Goal: Task Accomplishment & Management: Complete application form

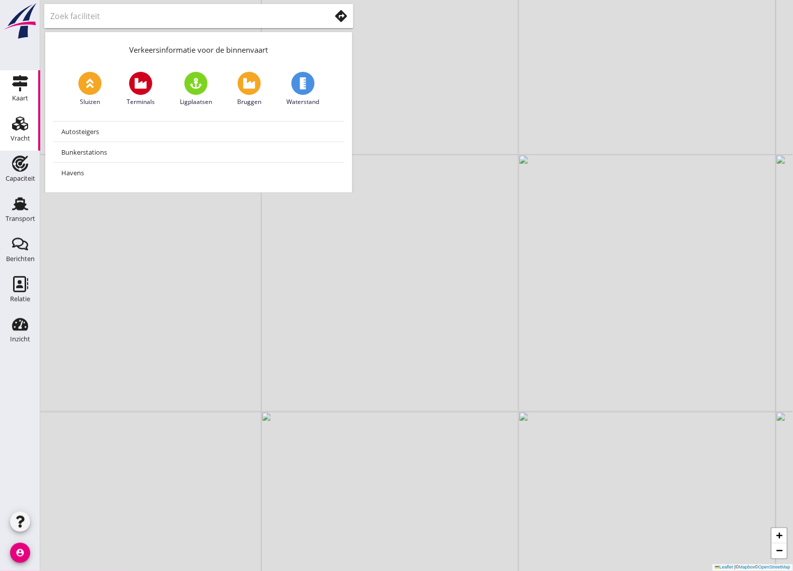
click at [19, 132] on div "Vracht" at bounding box center [21, 139] width 20 height 14
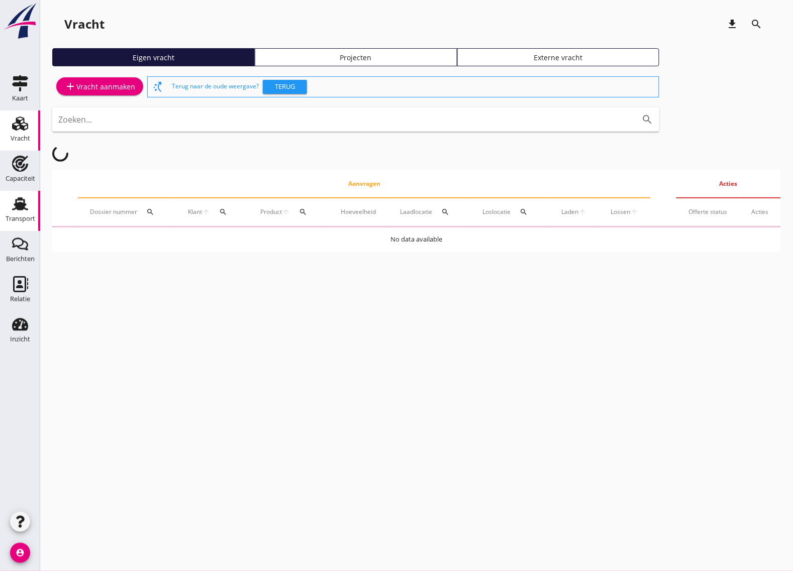
click at [11, 212] on div "Transport" at bounding box center [21, 219] width 30 height 14
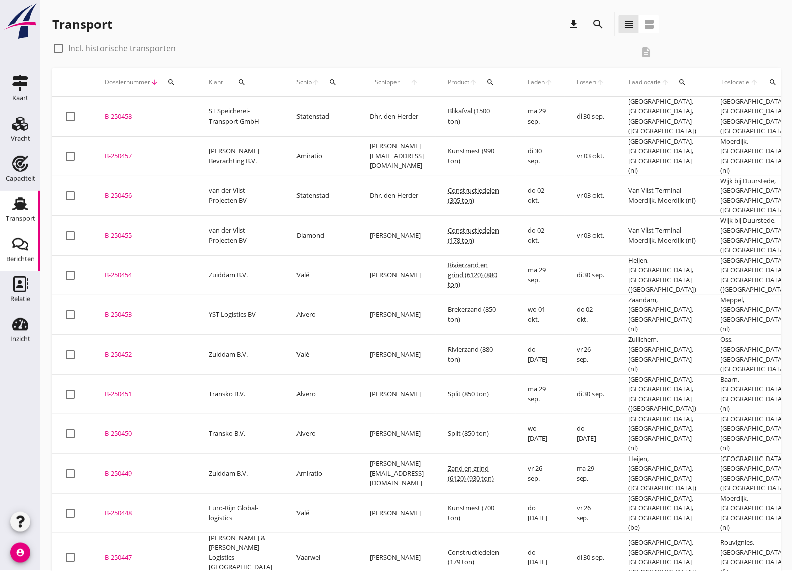
click at [26, 249] on use at bounding box center [20, 244] width 16 height 13
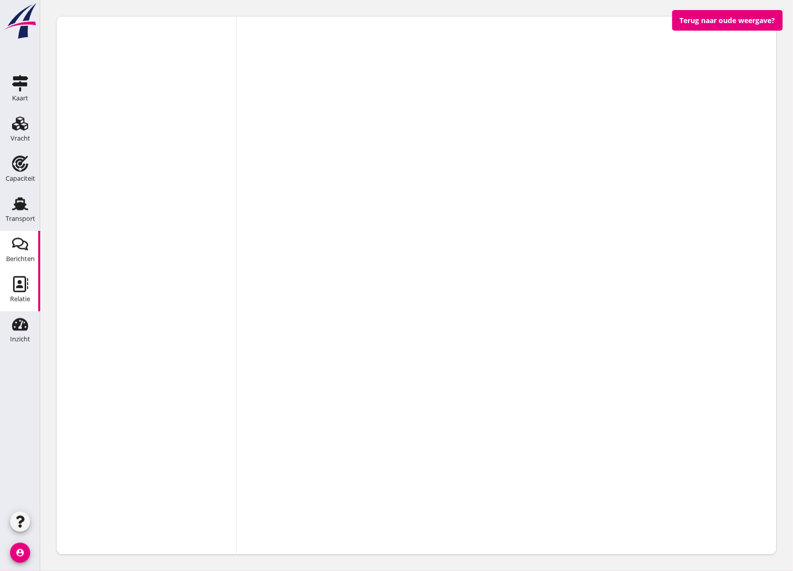
click at [23, 289] on icon "Relatie" at bounding box center [20, 284] width 16 height 16
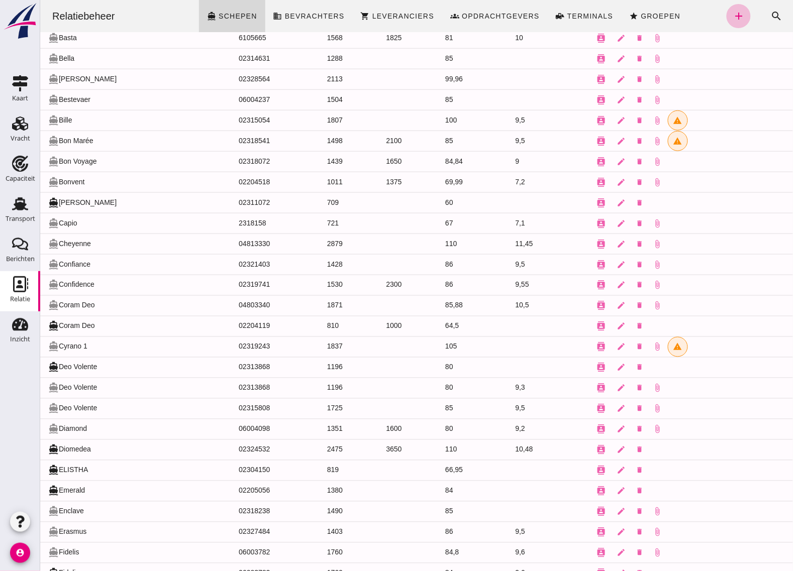
scroll to position [535, 0]
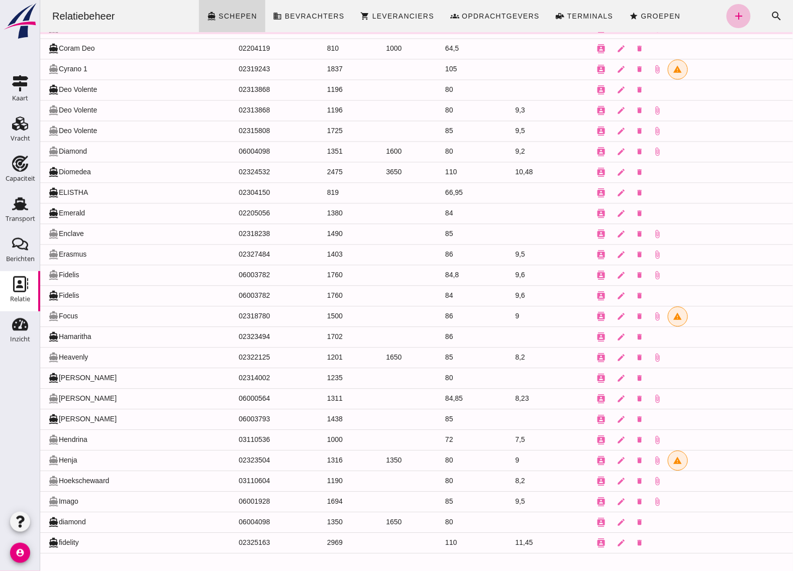
click at [90, 39] on td "directions_boat Coram Deo" at bounding box center [135, 48] width 190 height 21
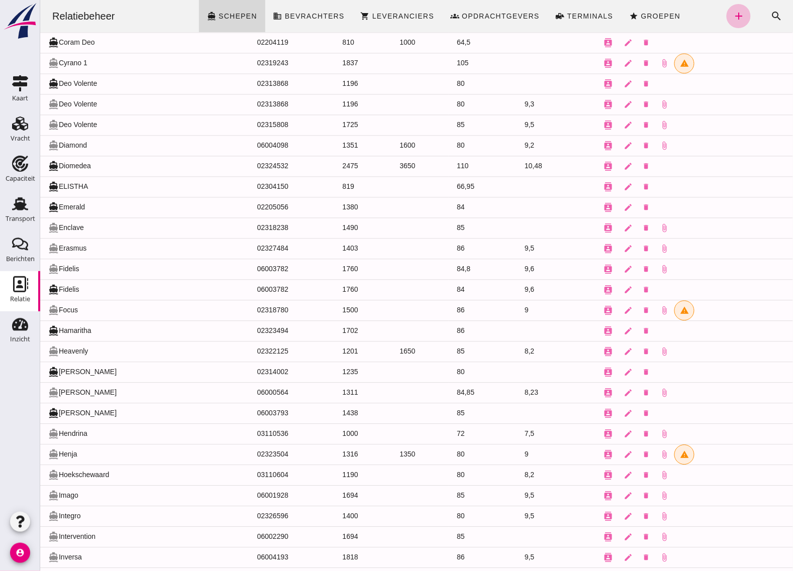
scroll to position [0, 0]
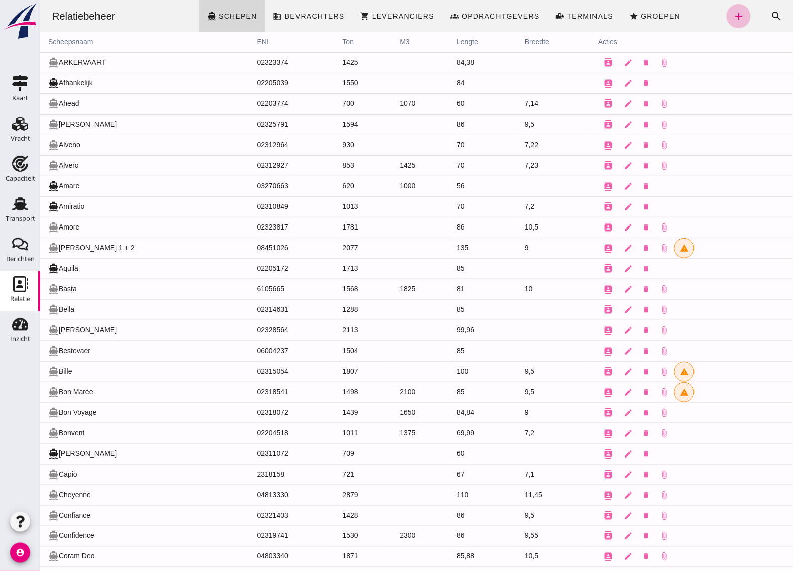
click at [62, 43] on th "scheepsnaam" at bounding box center [144, 42] width 209 height 20
click at [772, 18] on icon "search" at bounding box center [776, 16] width 12 height 12
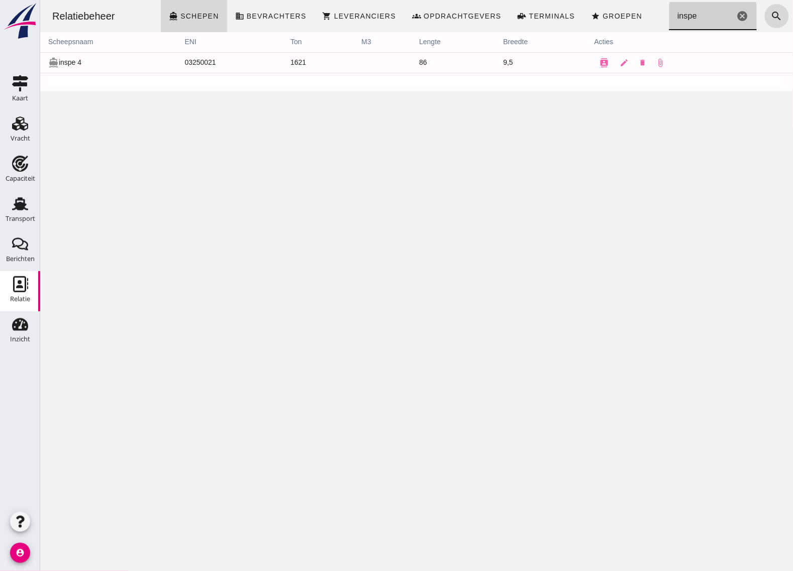
type input "inspe"
click at [64, 63] on td "directions_boat inspe 4" at bounding box center [108, 62] width 137 height 21
click at [496, 68] on td "9,5" at bounding box center [540, 62] width 91 height 21
click at [18, 128] on icon "Vracht" at bounding box center [20, 124] width 16 height 16
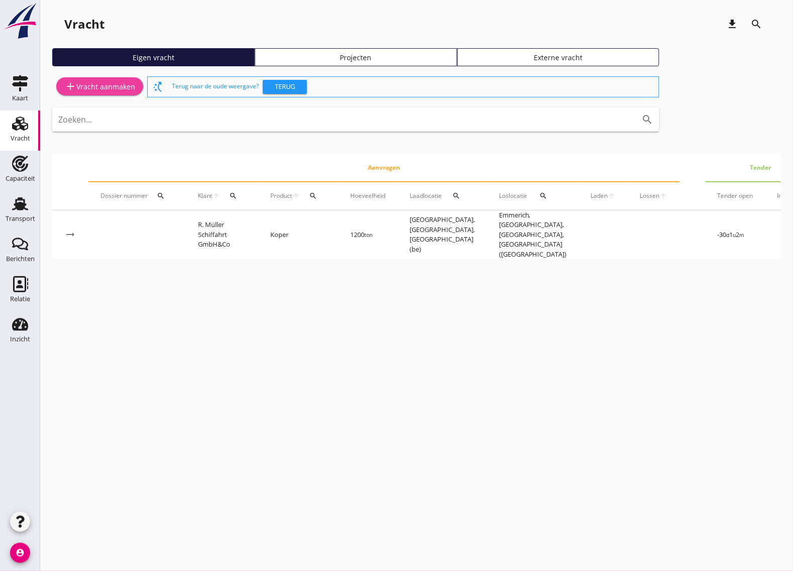
click at [96, 84] on div "add Vracht aanmaken" at bounding box center [99, 86] width 71 height 12
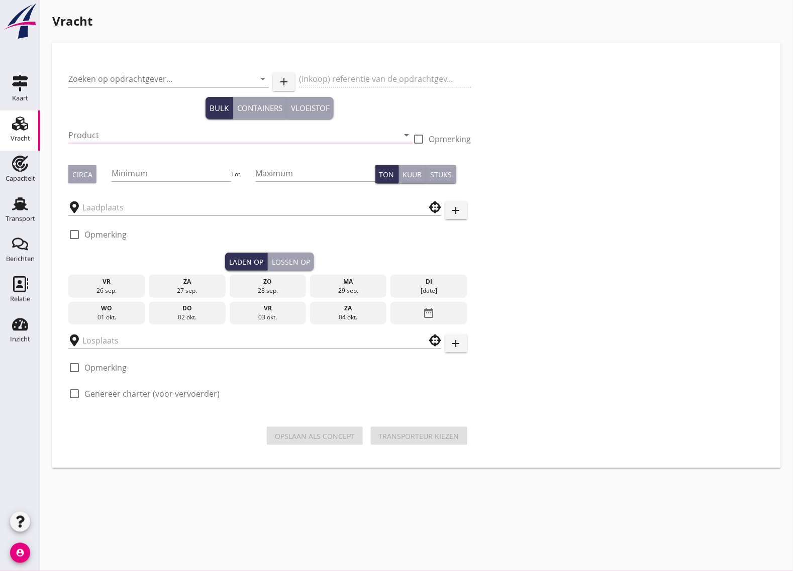
click at [125, 78] on input "Zoeken op opdrachtgever..." at bounding box center [154, 79] width 172 height 16
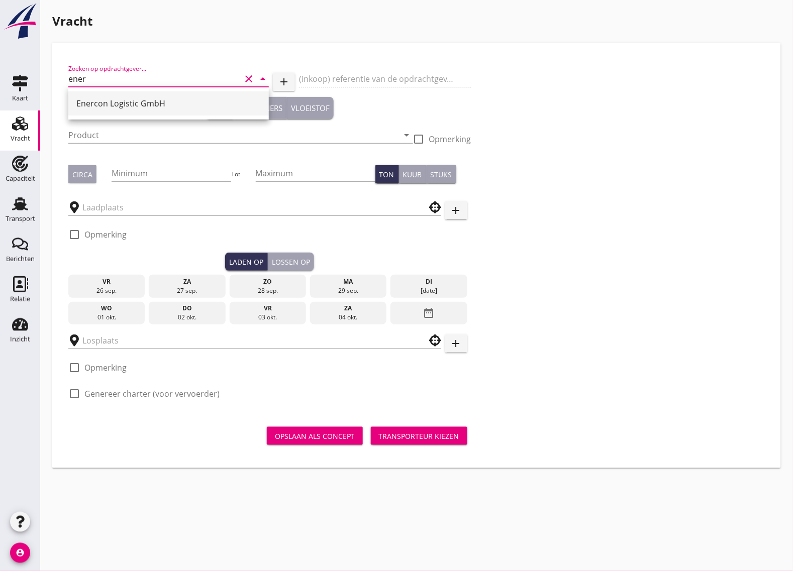
click at [167, 101] on div "Enercon Logistic GmbH" at bounding box center [168, 103] width 184 height 12
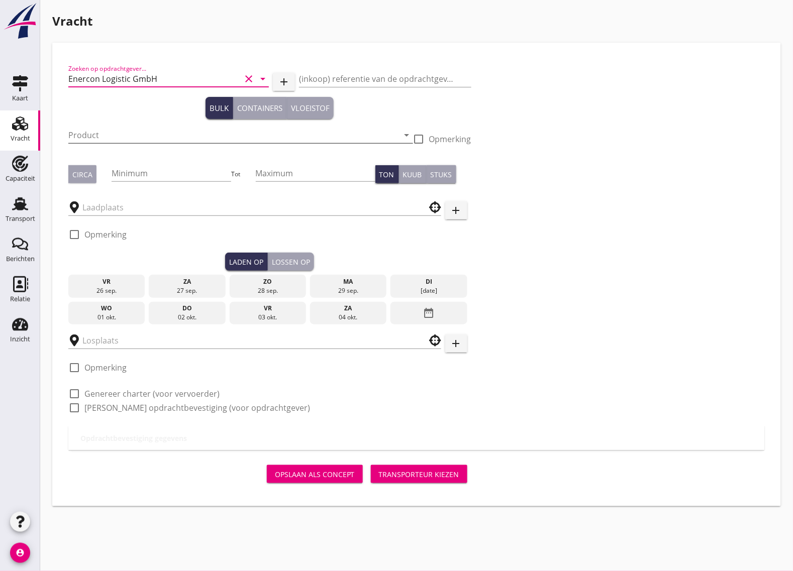
type input "Enercon Logistic GmbH"
click at [100, 136] on input "Product" at bounding box center [233, 135] width 330 height 16
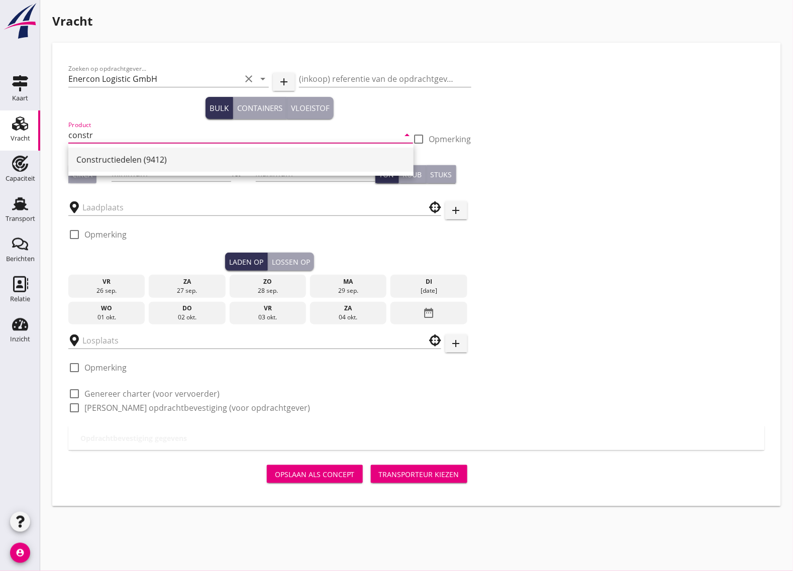
click at [112, 158] on div "Constructiedelen (9412)" at bounding box center [240, 160] width 329 height 12
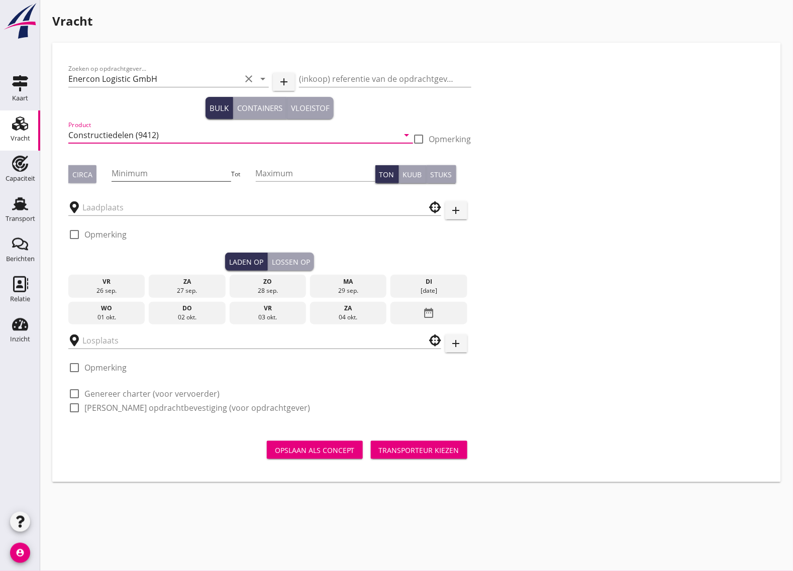
type input "Constructiedelen (9412)"
click at [149, 179] on input "Minimum" at bounding box center [172, 173] width 120 height 16
click at [28, 551] on icon "account_circle" at bounding box center [20, 553] width 20 height 20
click at [69, 547] on div "Uitloggen" at bounding box center [75, 549] width 43 height 12
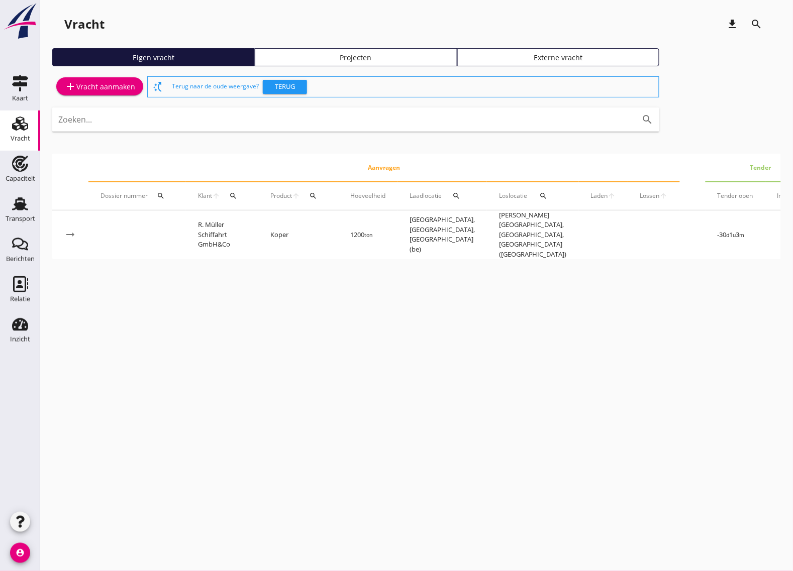
click at [86, 76] on div "add Vracht aanmaken" at bounding box center [99, 86] width 95 height 25
click at [86, 82] on div "add Vracht aanmaken" at bounding box center [99, 86] width 71 height 12
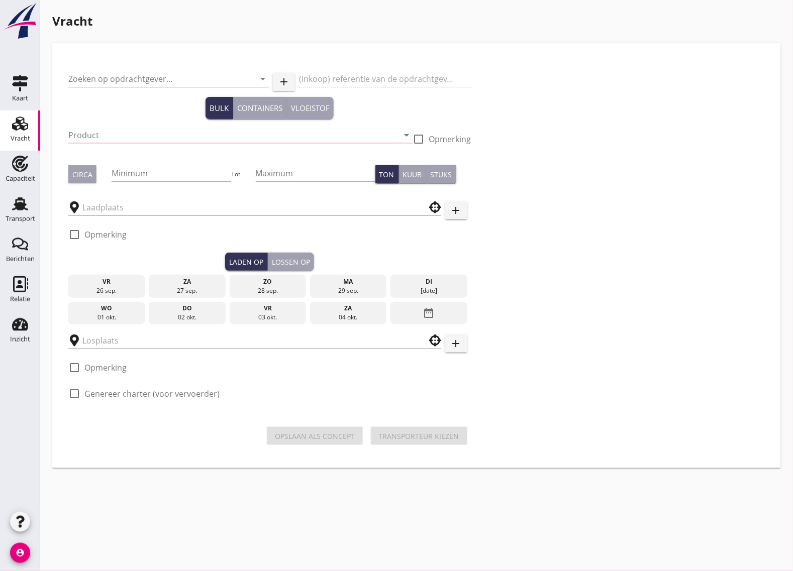
click at [132, 137] on input "Product" at bounding box center [233, 135] width 330 height 16
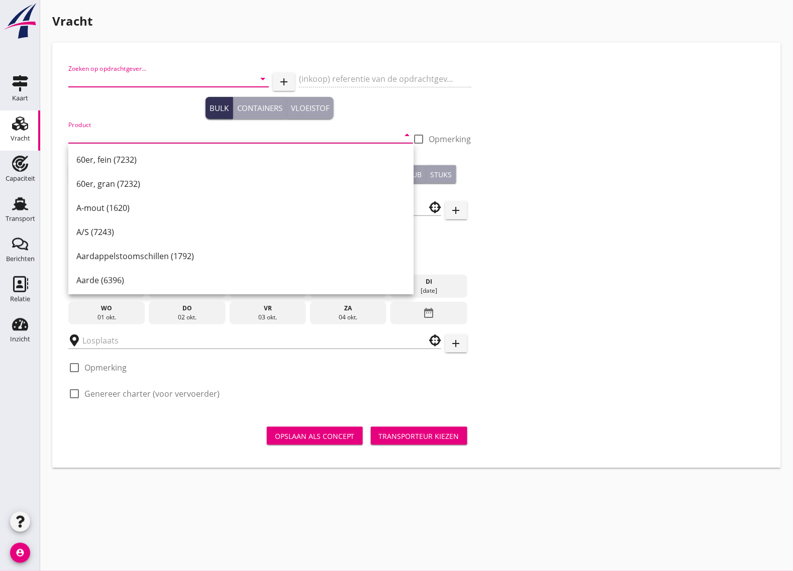
click at [98, 81] on input "Zoeken op opdrachtgever..." at bounding box center [154, 79] width 172 height 16
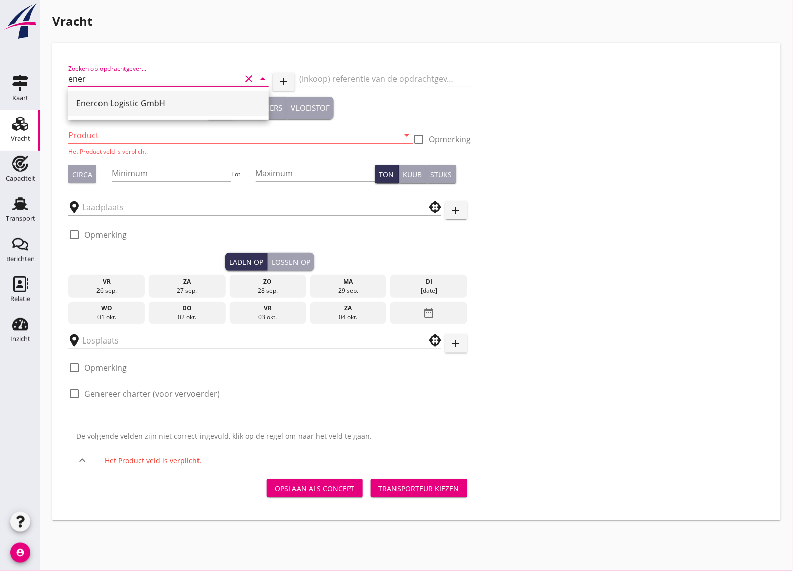
click at [119, 103] on div "Enercon Logistic GmbH" at bounding box center [168, 103] width 184 height 12
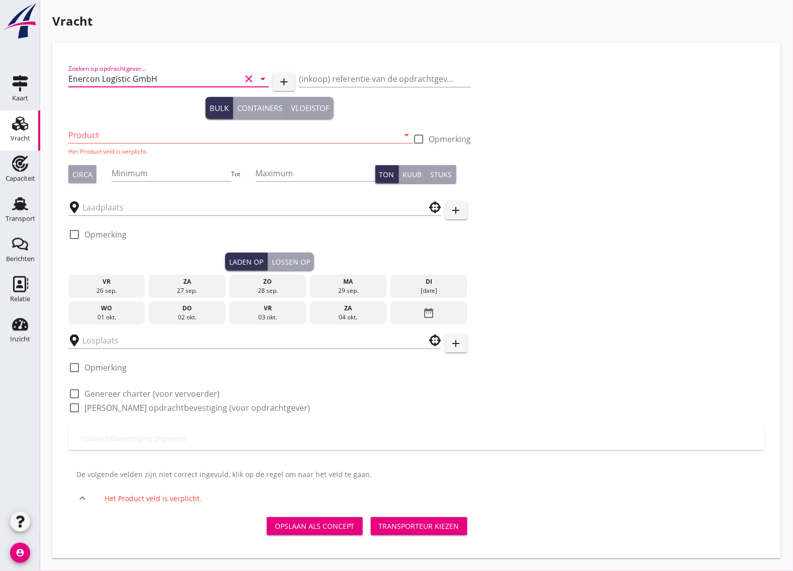
type input "Enercon Logistic GmbH"
click at [115, 130] on input "Product" at bounding box center [233, 135] width 330 height 16
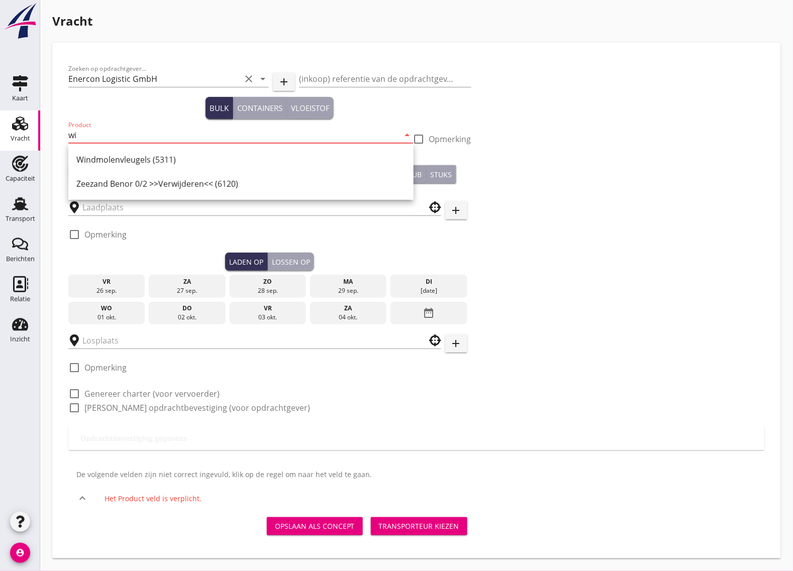
type input "w"
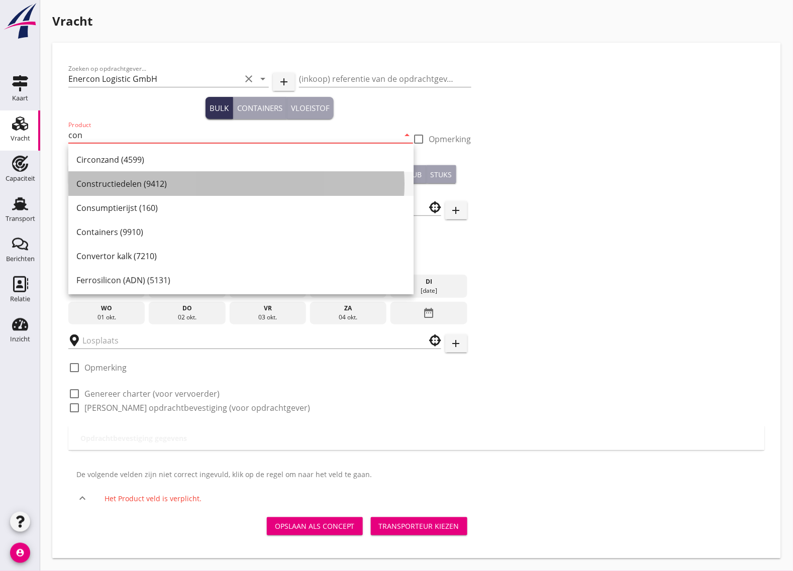
click at [109, 184] on div "Constructiedelen (9412)" at bounding box center [240, 184] width 329 height 12
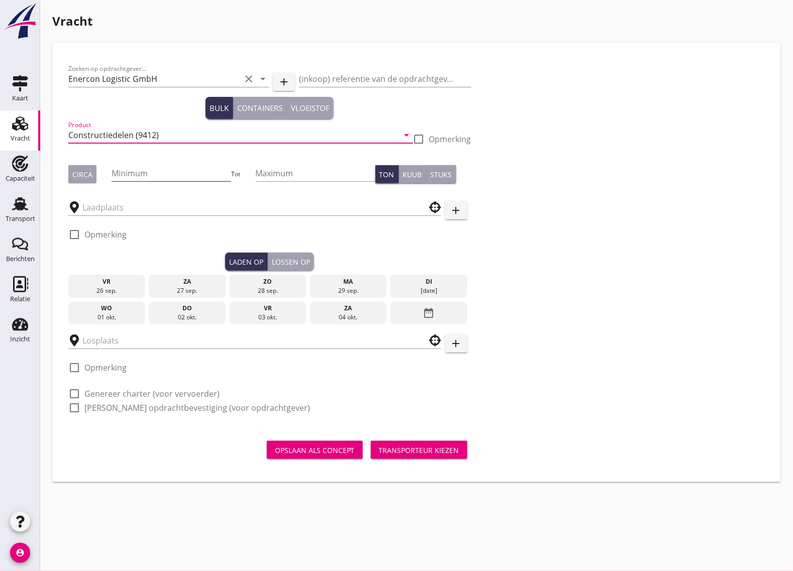
type input "Constructiedelen (9412)"
click at [131, 173] on input "Minimum" at bounding box center [172, 173] width 120 height 16
type input "260"
click at [70, 169] on button "Circa" at bounding box center [82, 174] width 28 height 18
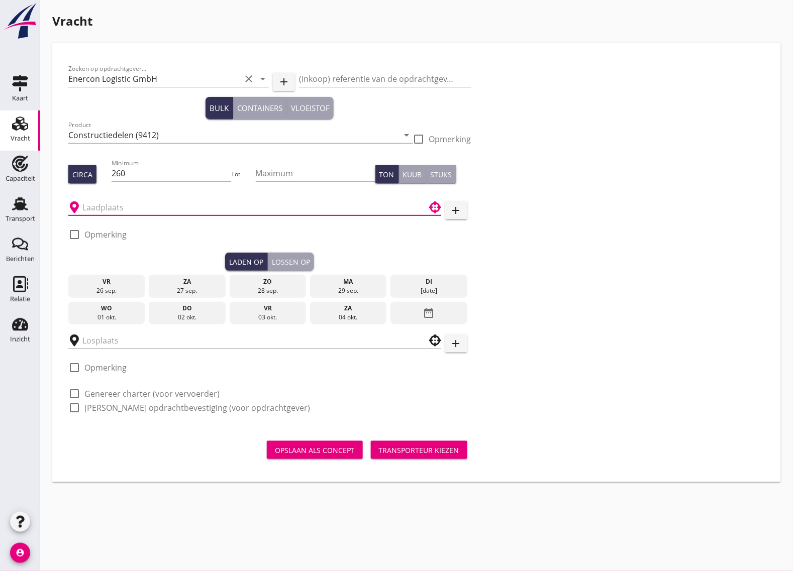
click at [114, 205] on input "text" at bounding box center [247, 207] width 330 height 16
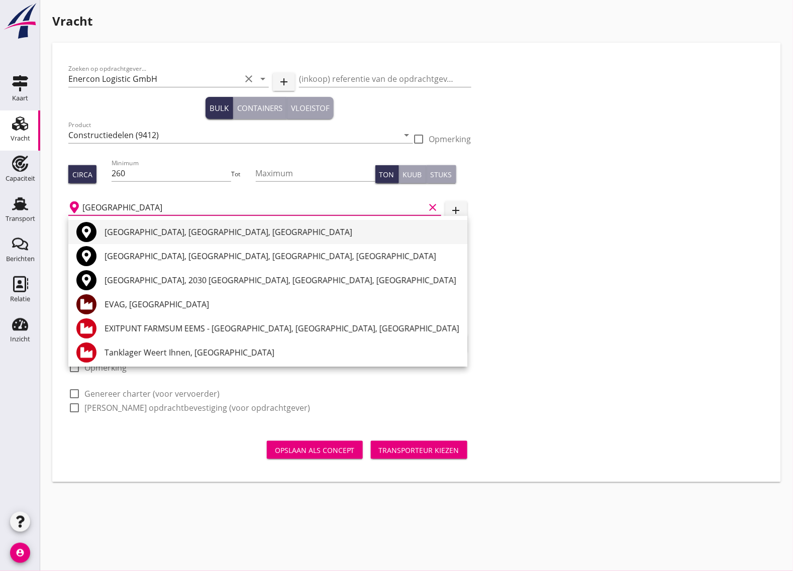
click at [147, 230] on div "Emden, Lower Saxony, Germany" at bounding box center [281, 232] width 355 height 12
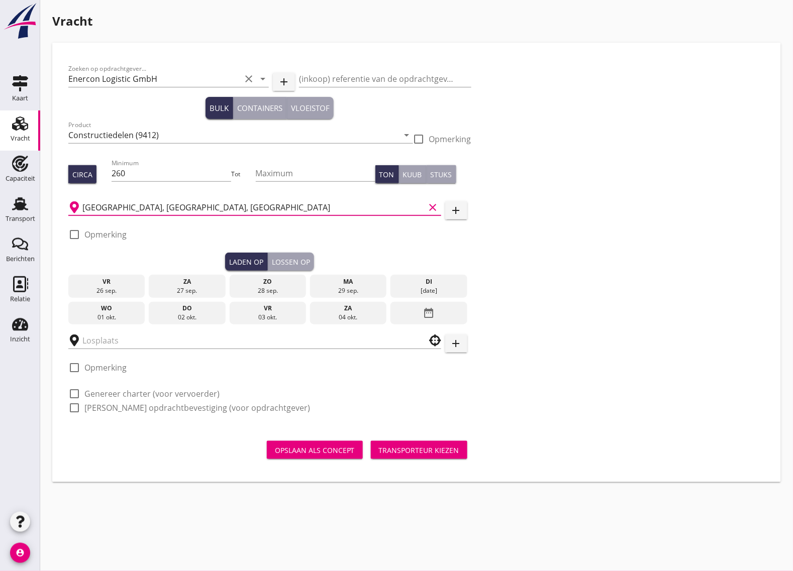
type input "Emden, Lower Saxony, Germany"
click at [73, 235] on div at bounding box center [74, 234] width 17 height 17
checkbox input "true"
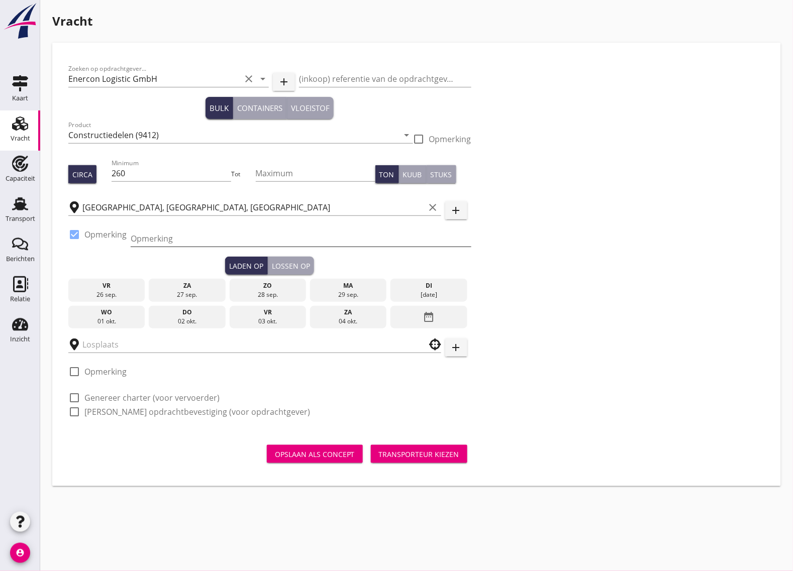
click at [151, 241] on input "Opmerking" at bounding box center [301, 239] width 341 height 16
click at [156, 238] on input "Opmerking" at bounding box center [301, 239] width 341 height 16
click at [105, 260] on div "Laden op Lossen op" at bounding box center [269, 266] width 403 height 18
click at [445, 316] on div "date_range" at bounding box center [428, 317] width 76 height 23
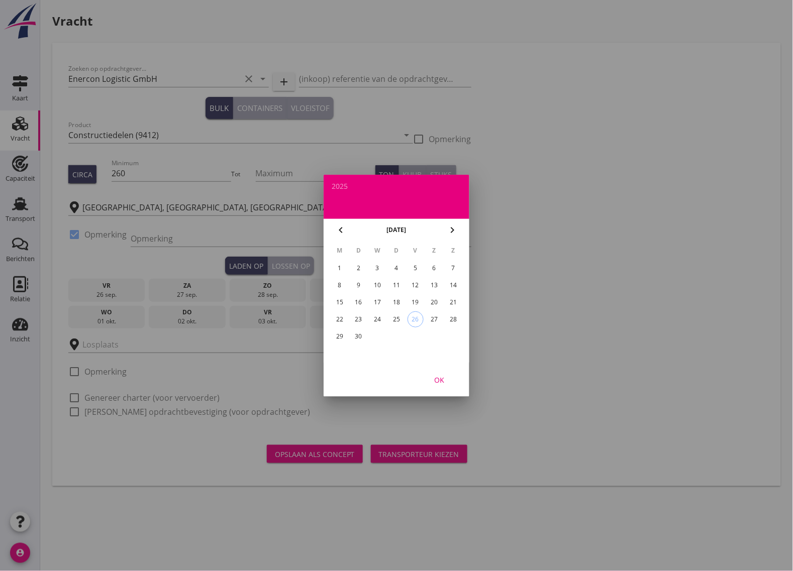
click at [451, 232] on icon "chevron_right" at bounding box center [452, 230] width 12 height 12
click at [394, 264] on div "2" at bounding box center [396, 268] width 16 height 16
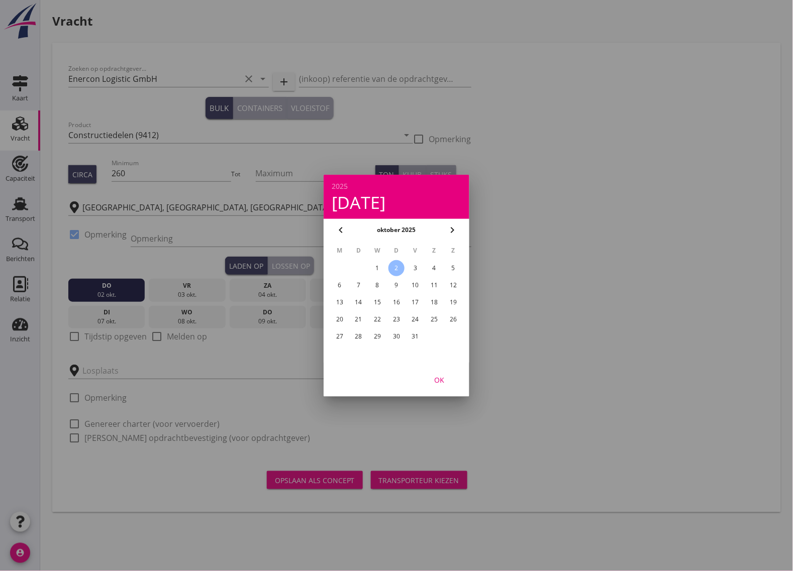
click at [437, 373] on button "OK" at bounding box center [439, 380] width 44 height 18
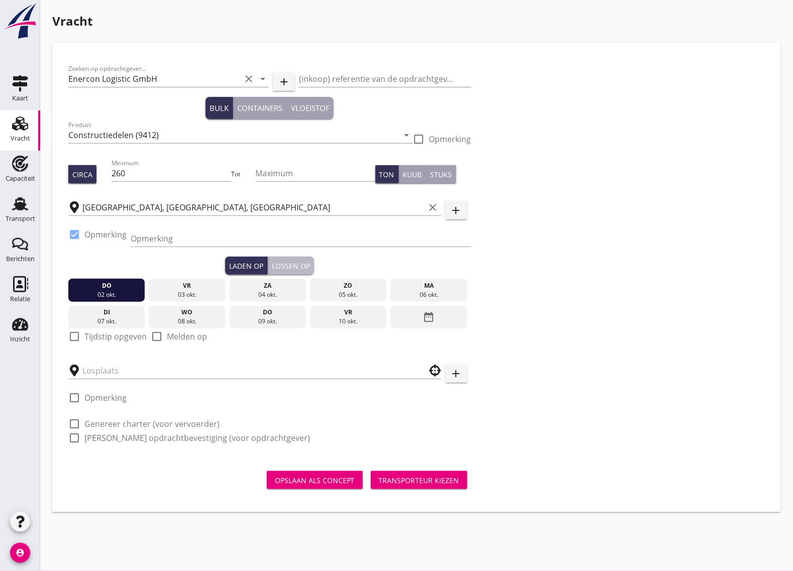
click at [297, 264] on div "Lossen op" at bounding box center [291, 266] width 38 height 11
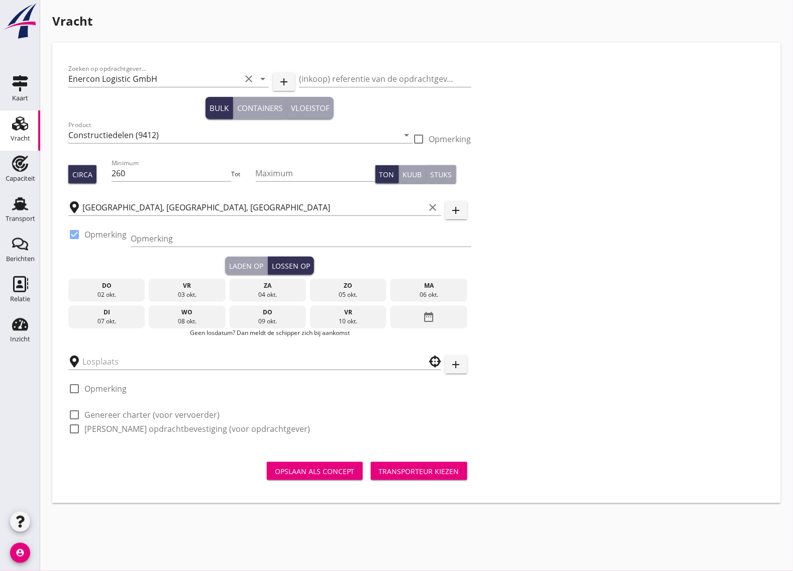
click at [122, 317] on div "07 okt." at bounding box center [107, 321] width 72 height 9
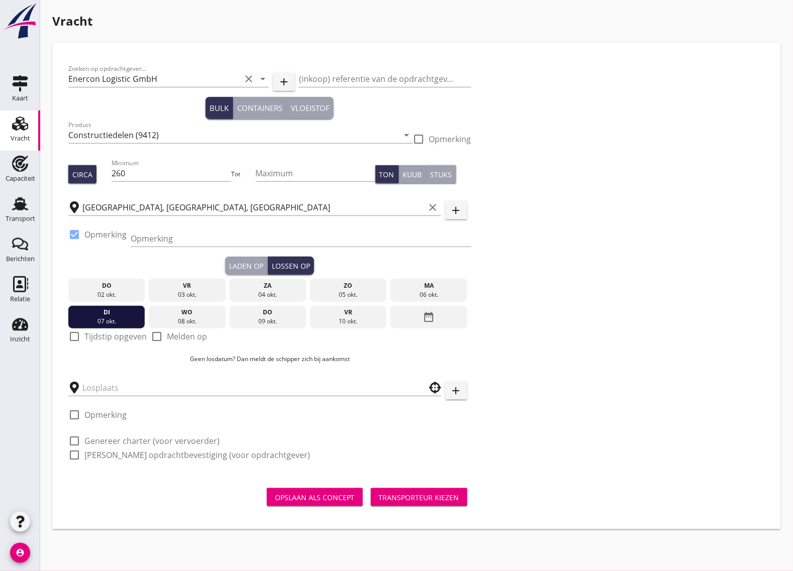
click at [76, 335] on div at bounding box center [74, 336] width 17 height 17
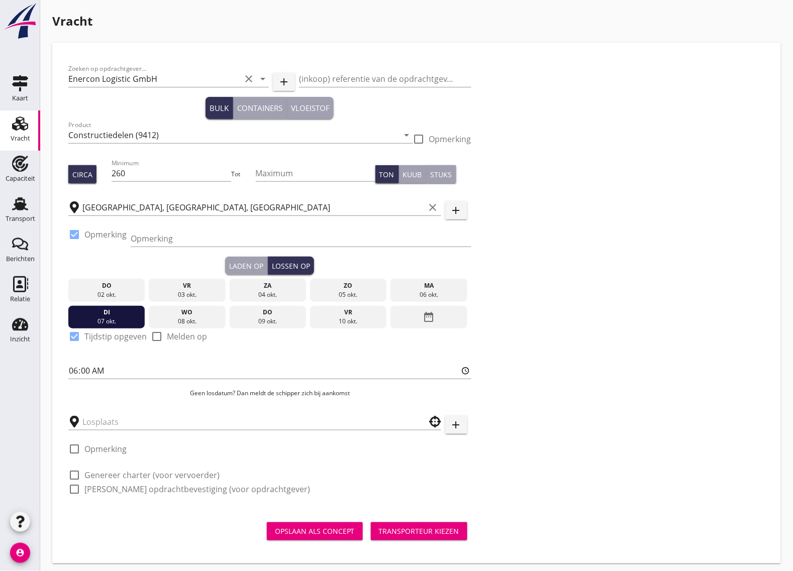
click at [249, 265] on div "Laden op" at bounding box center [246, 266] width 34 height 11
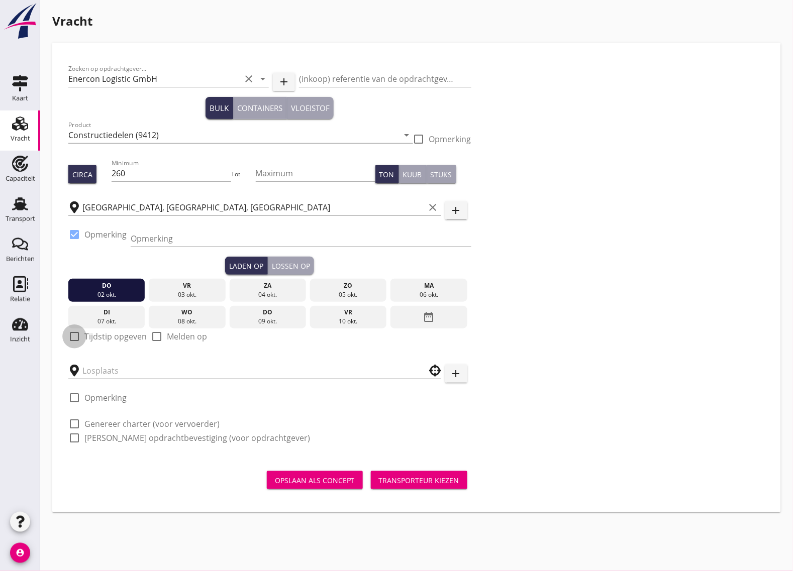
click at [78, 335] on div at bounding box center [74, 336] width 17 height 17
checkbox input "true"
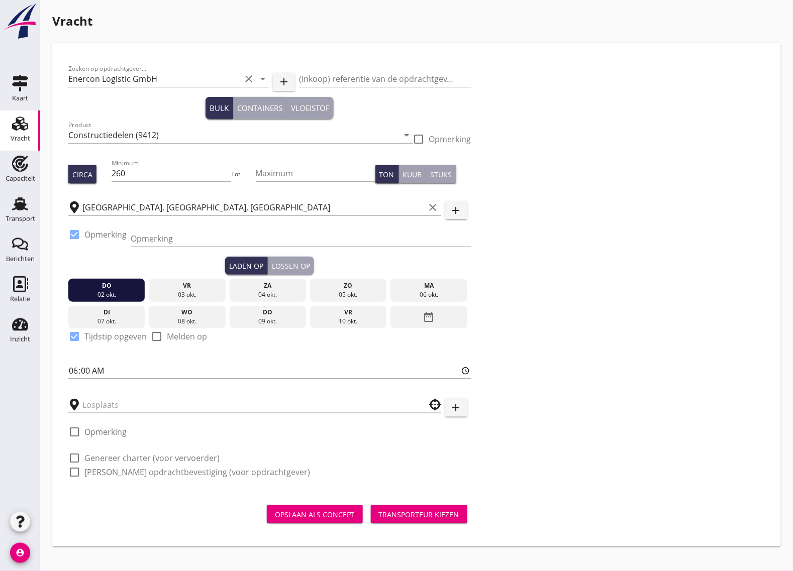
click at [88, 371] on input "06:00" at bounding box center [269, 371] width 403 height 16
click at [299, 265] on div "Lossen op" at bounding box center [291, 266] width 38 height 11
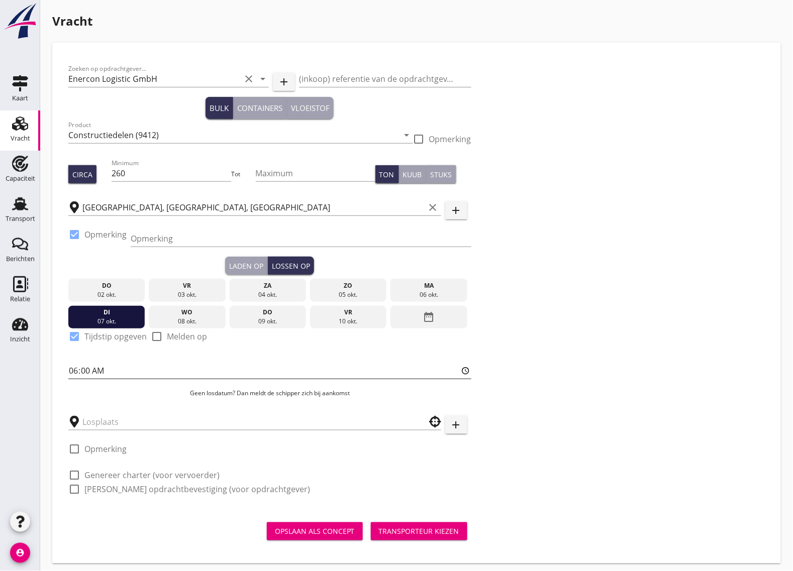
click at [86, 369] on input "06:00" at bounding box center [269, 371] width 403 height 16
type input "06:01"
click at [98, 420] on input "text" at bounding box center [247, 422] width 330 height 16
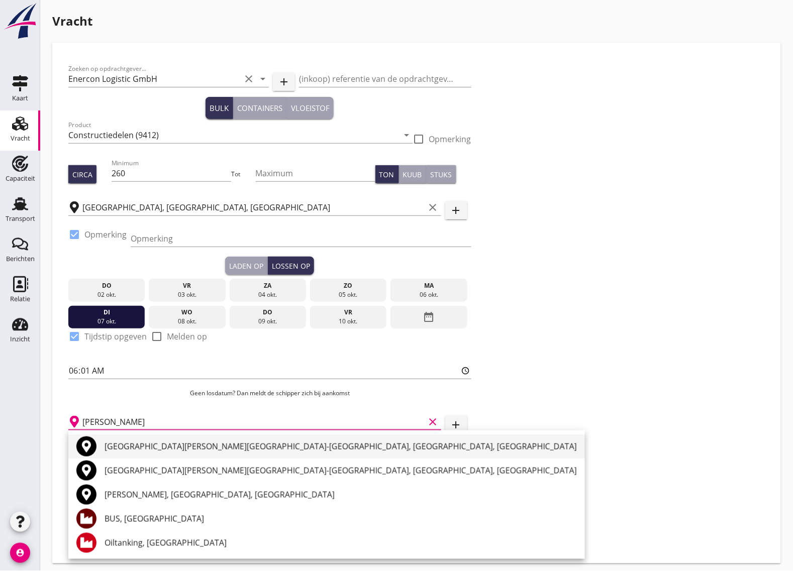
click at [132, 448] on div "Bendorf, Kreis Mayen-Koblenz, Rhineland-Palatinate, Germany" at bounding box center [340, 446] width 472 height 12
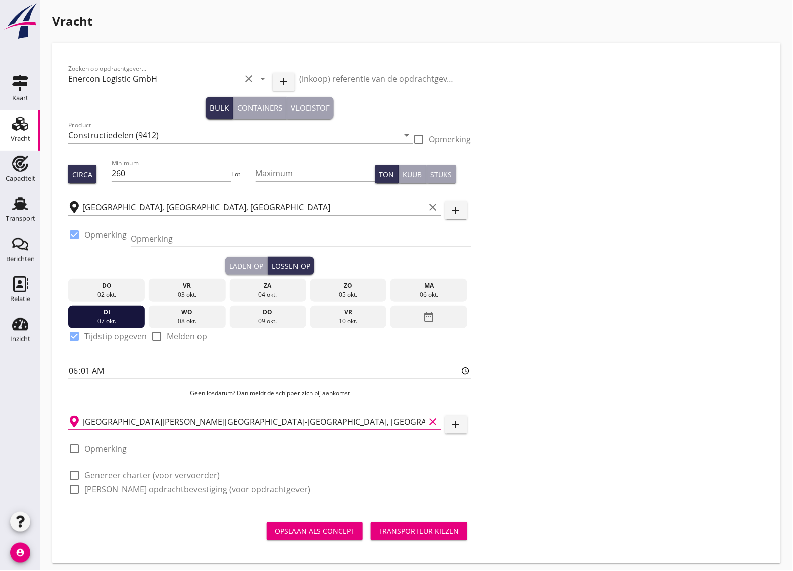
type input "Bendorf, Kreis Mayen-Koblenz, Rhineland-Palatinate, Germany"
click at [73, 474] on div at bounding box center [74, 475] width 17 height 17
checkbox input "true"
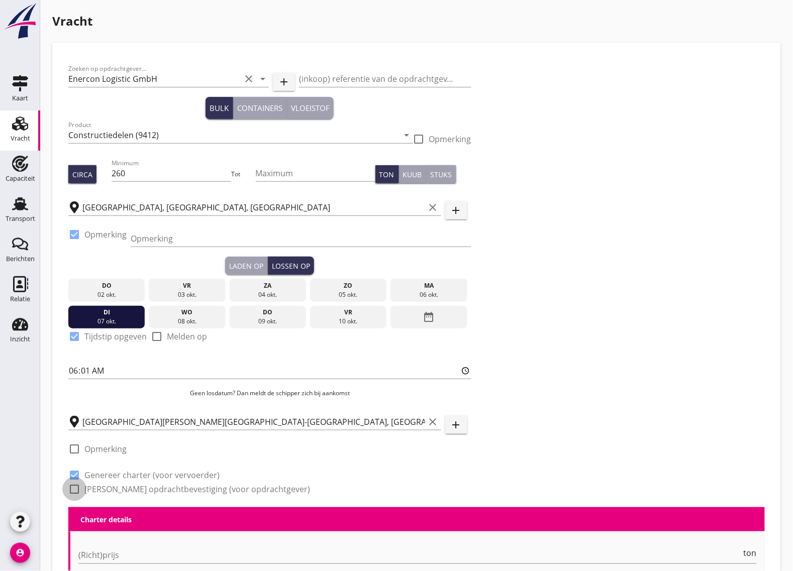
click at [72, 490] on div at bounding box center [74, 489] width 17 height 17
checkbox input "true"
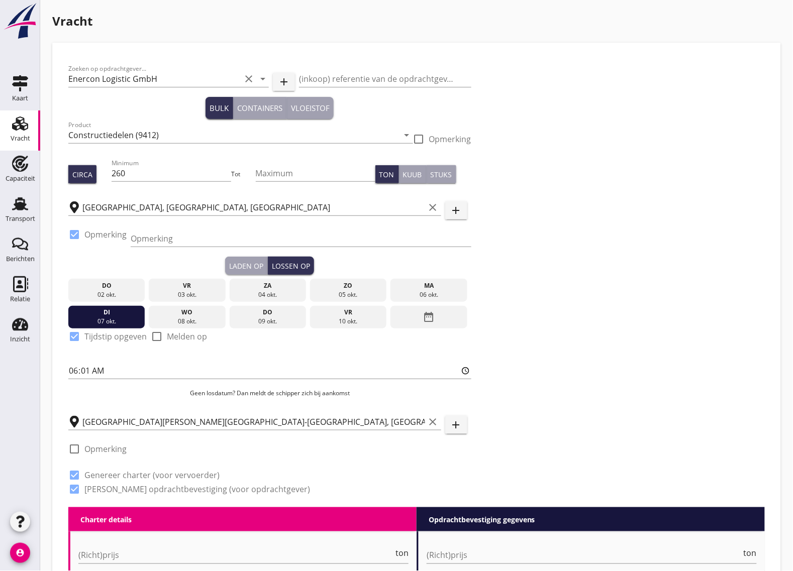
scroll to position [126, 0]
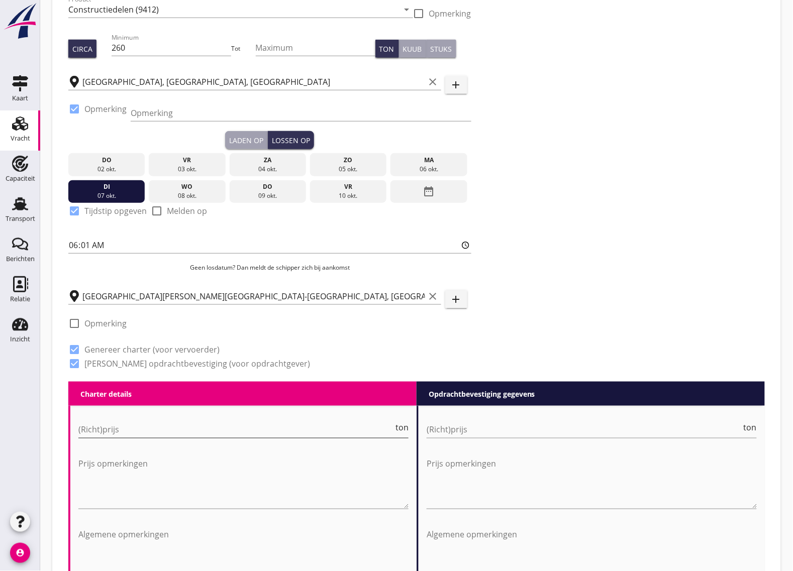
click at [128, 432] on input "(Richt)prijs" at bounding box center [235, 430] width 315 height 16
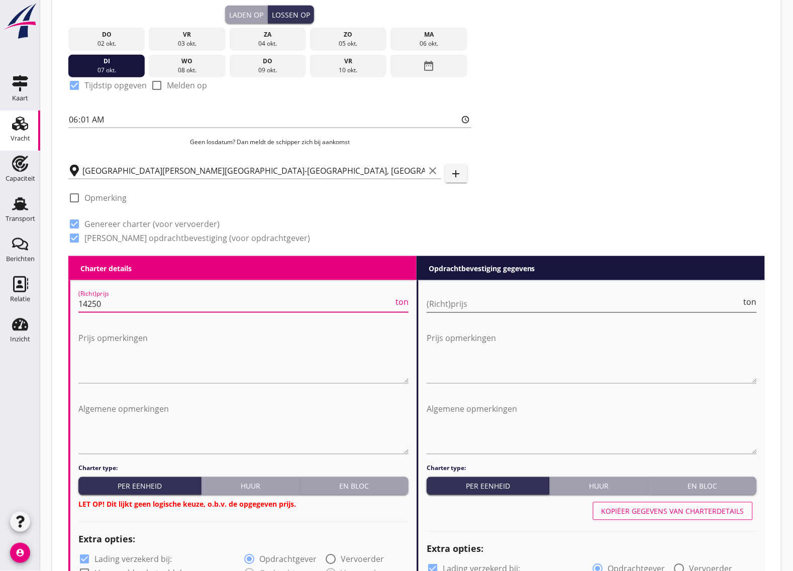
type input "14250"
click at [460, 308] on input "(Richt)prijs" at bounding box center [583, 304] width 315 height 16
click at [455, 299] on input "(Richt)prijs" at bounding box center [583, 304] width 315 height 16
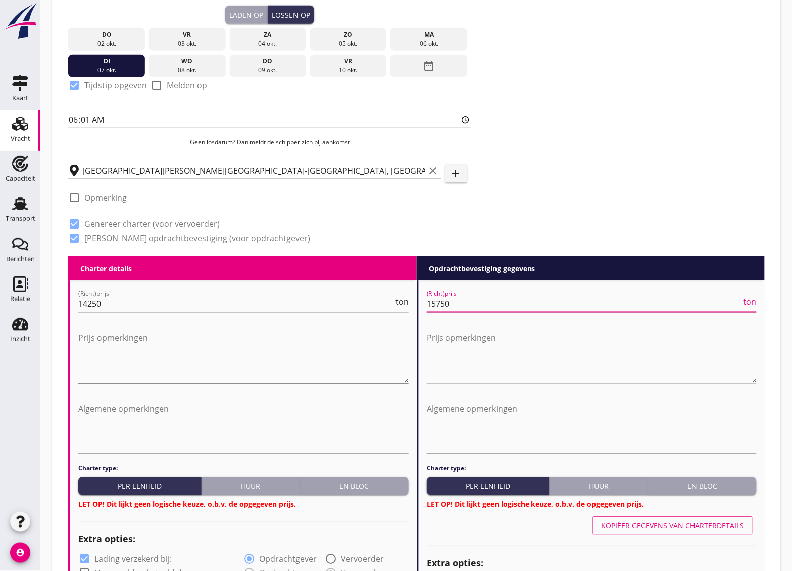
scroll to position [377, 0]
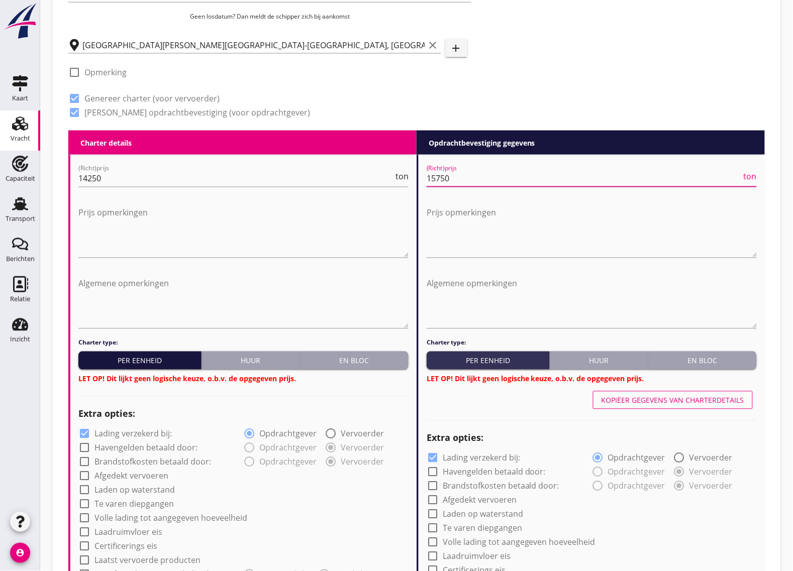
type input "15750"
click at [171, 362] on div "Per eenheid" at bounding box center [139, 361] width 115 height 11
click at [395, 360] on div "En bloc" at bounding box center [354, 361] width 100 height 11
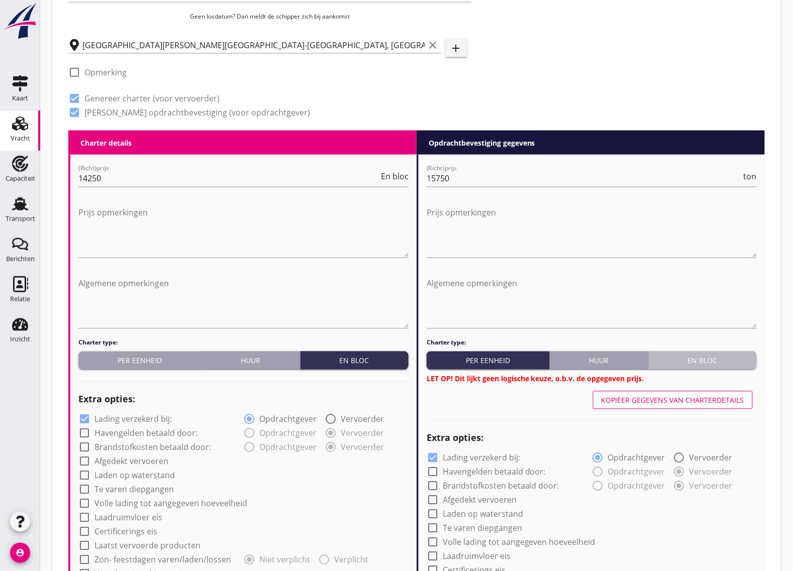
click at [704, 364] on div "En bloc" at bounding box center [702, 361] width 100 height 11
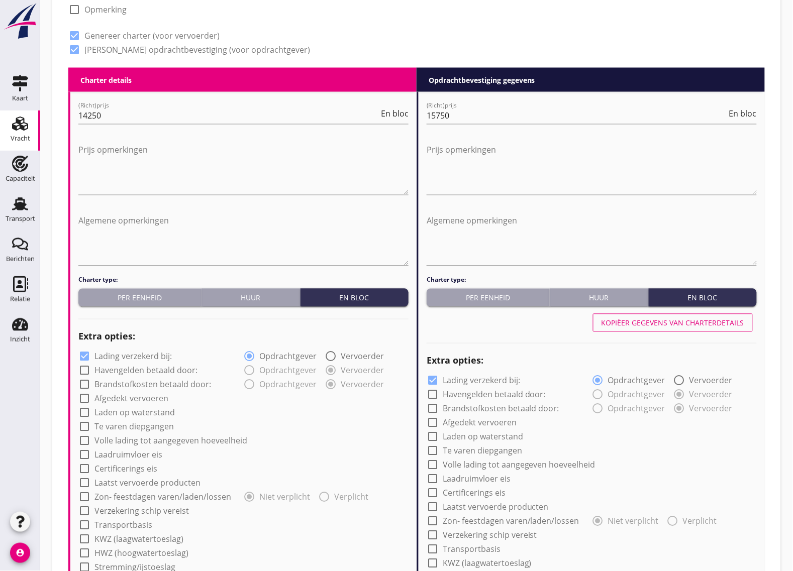
scroll to position [565, 0]
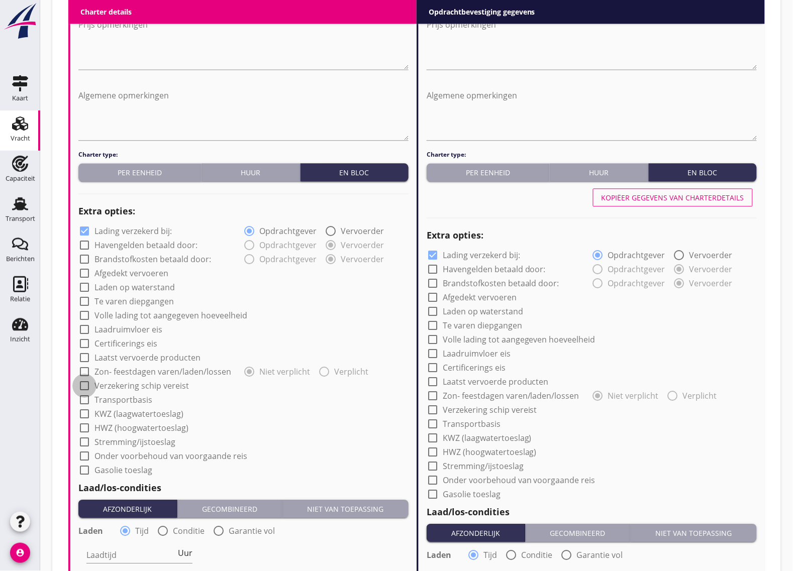
click at [83, 382] on div at bounding box center [84, 385] width 17 height 17
checkbox input "true"
click at [433, 408] on div at bounding box center [432, 409] width 17 height 17
checkbox input "true"
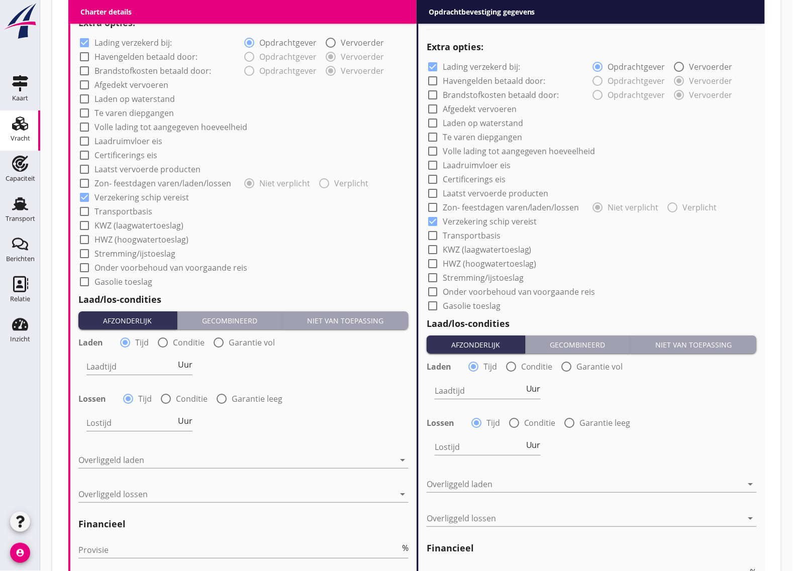
scroll to position [816, 0]
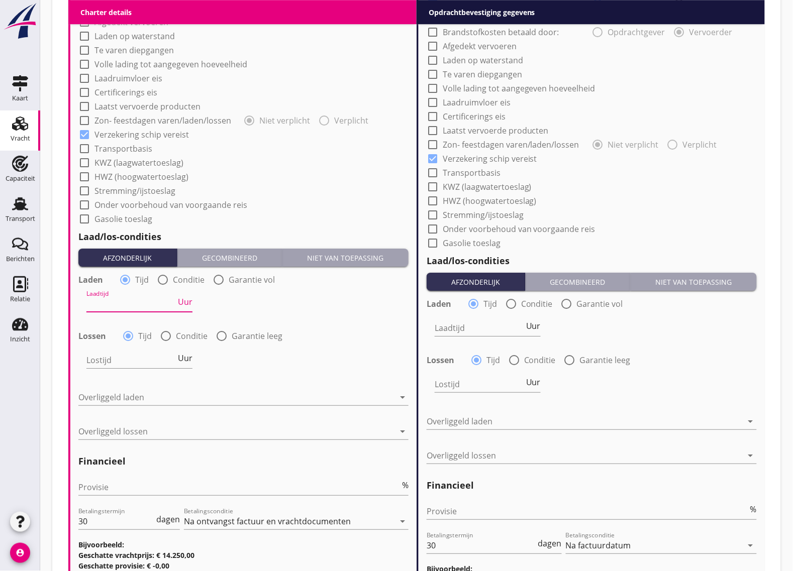
click at [129, 309] on input "Laadtijd" at bounding box center [130, 304] width 89 height 16
type input "24"
click at [122, 359] on input "Lostijd" at bounding box center [130, 360] width 89 height 16
type input "24"
click at [464, 322] on input "Laadtijd" at bounding box center [478, 328] width 89 height 16
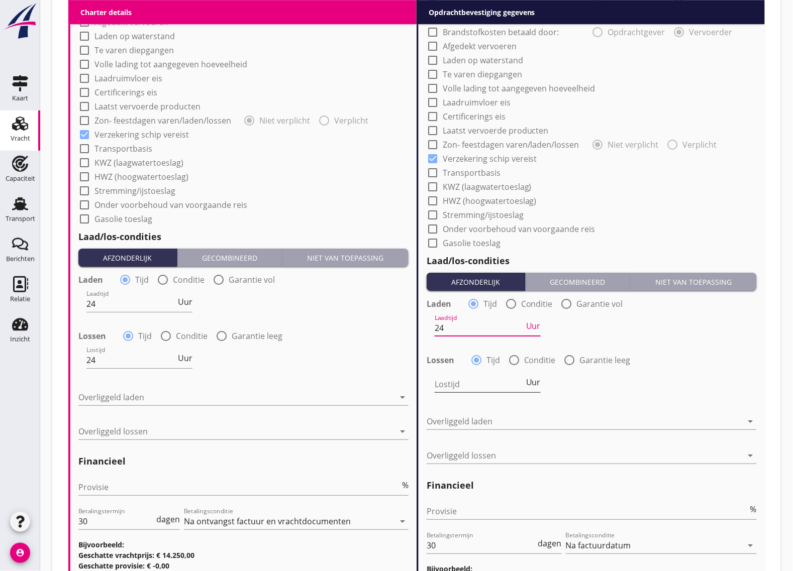
type input "24"
click at [456, 388] on input "Lostijd" at bounding box center [478, 384] width 89 height 16
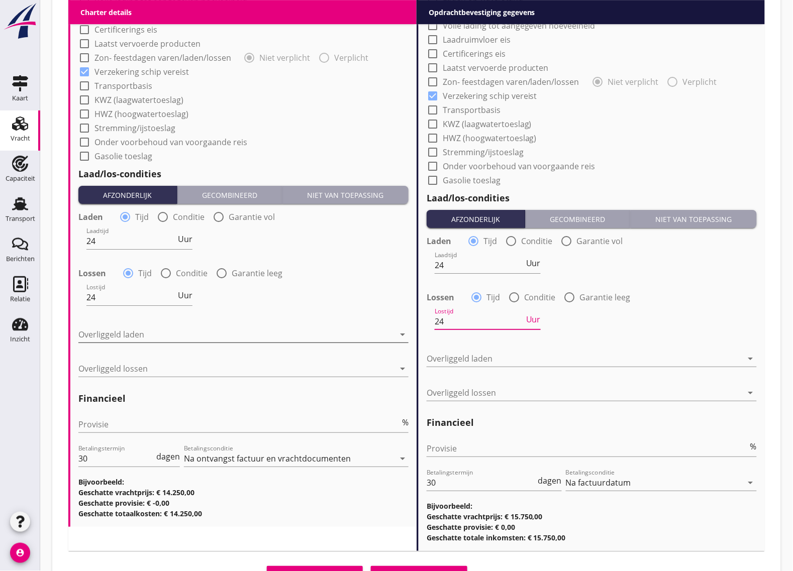
type input "24"
click at [122, 333] on div at bounding box center [236, 334] width 316 height 16
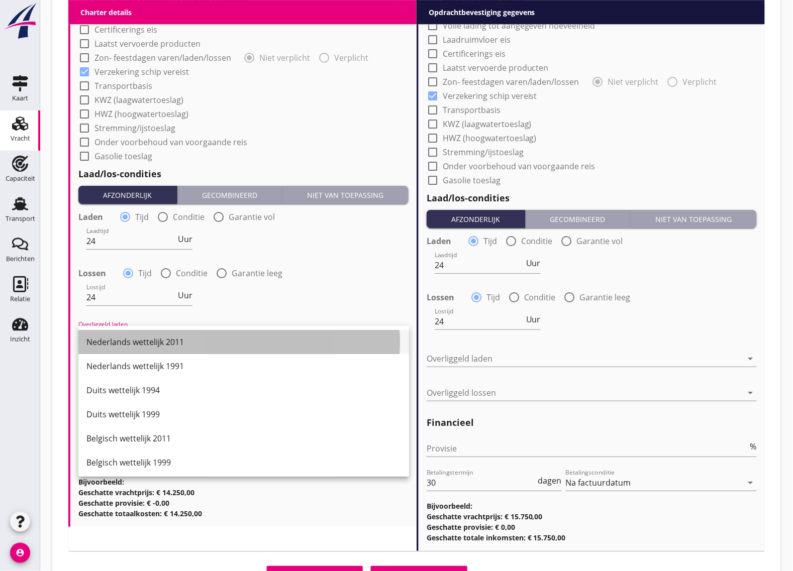
click at [131, 341] on div "Nederlands wettelijk 2011" at bounding box center [243, 342] width 314 height 12
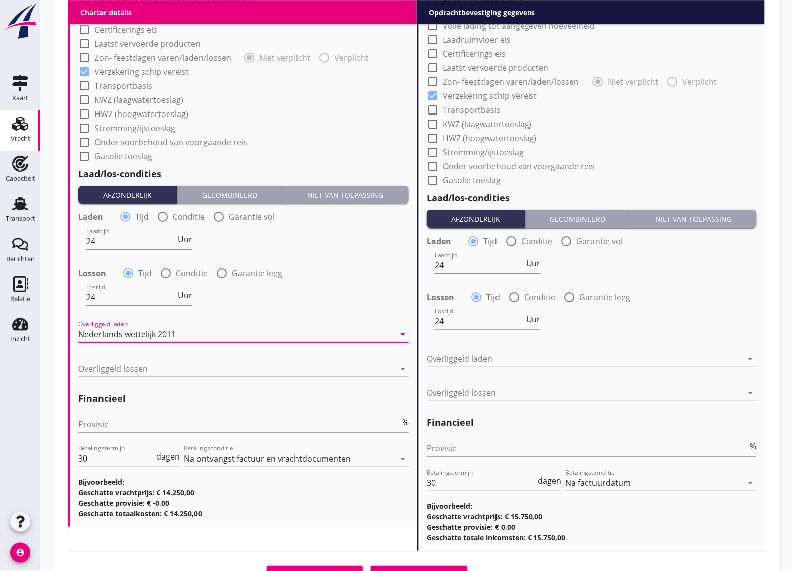
click at [107, 368] on div at bounding box center [236, 369] width 316 height 16
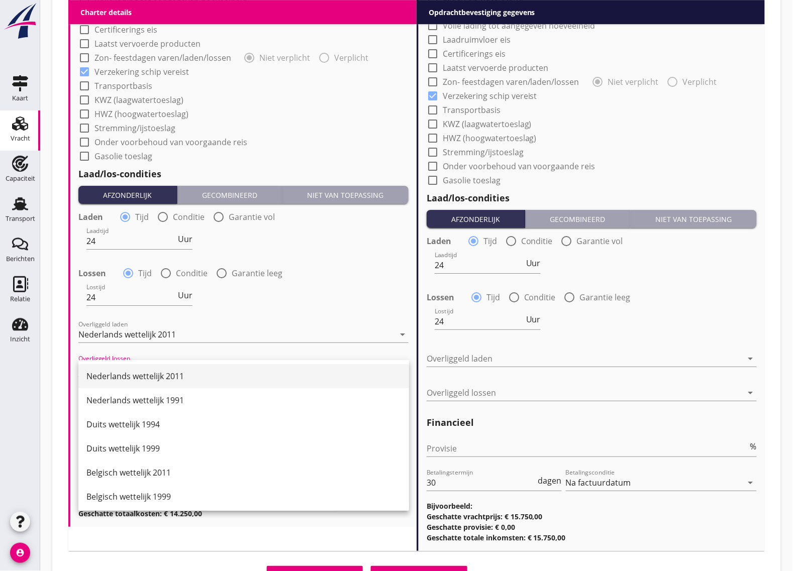
click at [119, 370] on div "Nederlands wettelijk 2011" at bounding box center [243, 376] width 314 height 24
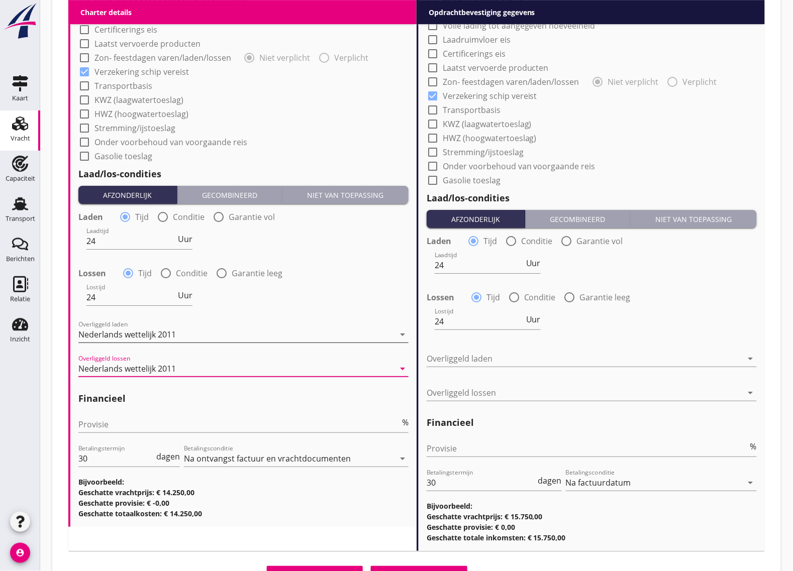
click at [128, 337] on div "Nederlands wettelijk 2011" at bounding box center [126, 334] width 97 height 9
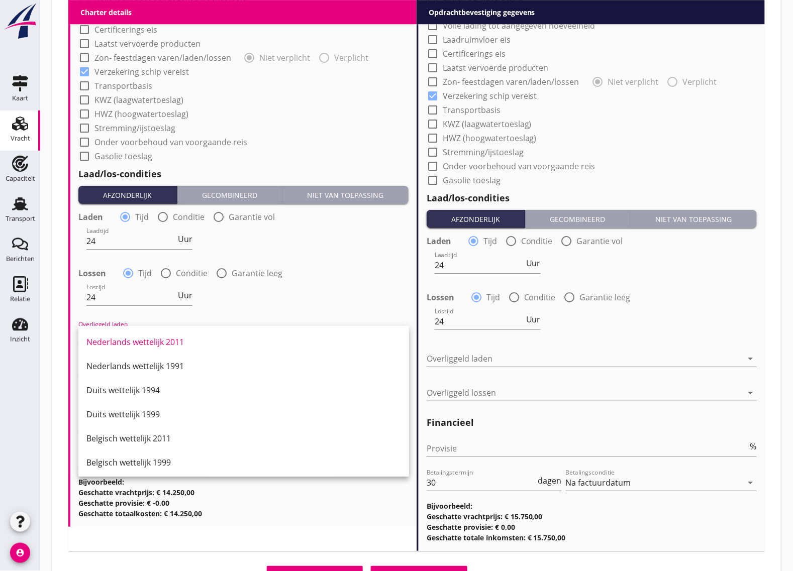
click at [325, 301] on div "Lostijd 24 Uur" at bounding box center [243, 298] width 332 height 36
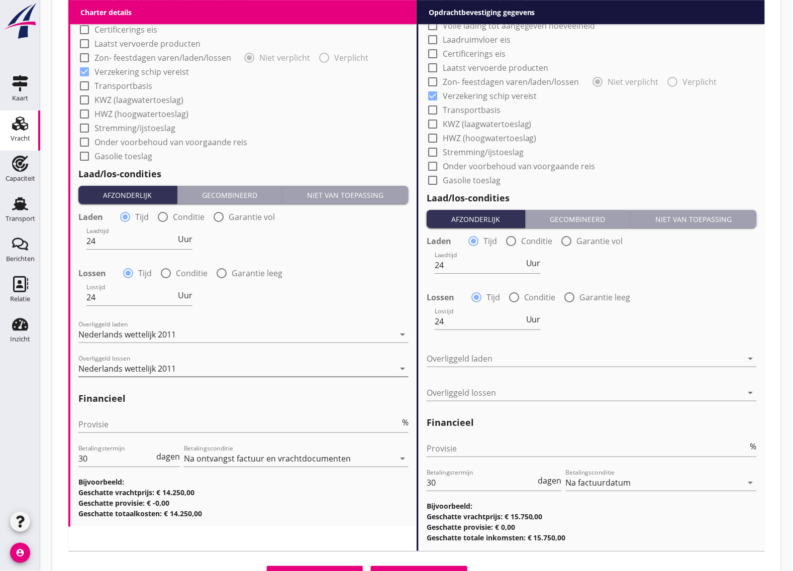
scroll to position [927, 0]
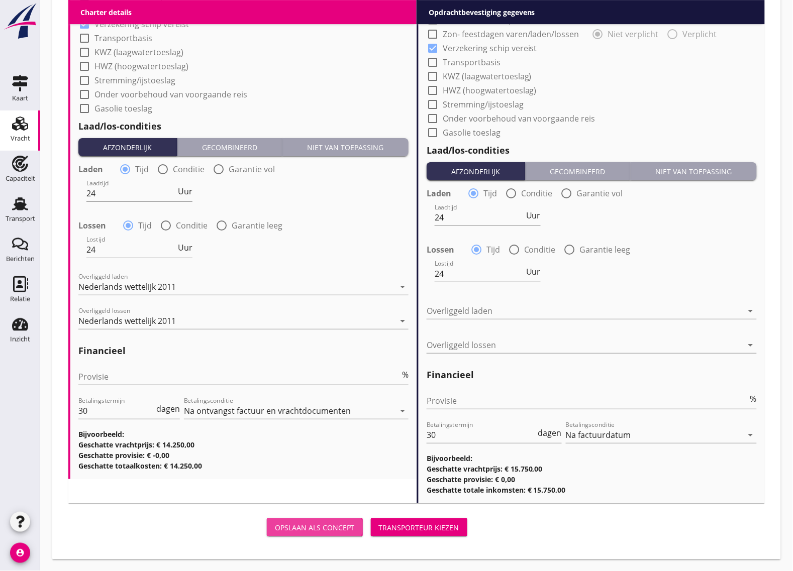
click at [329, 522] on div "Opslaan als concept" at bounding box center [315, 527] width 80 height 11
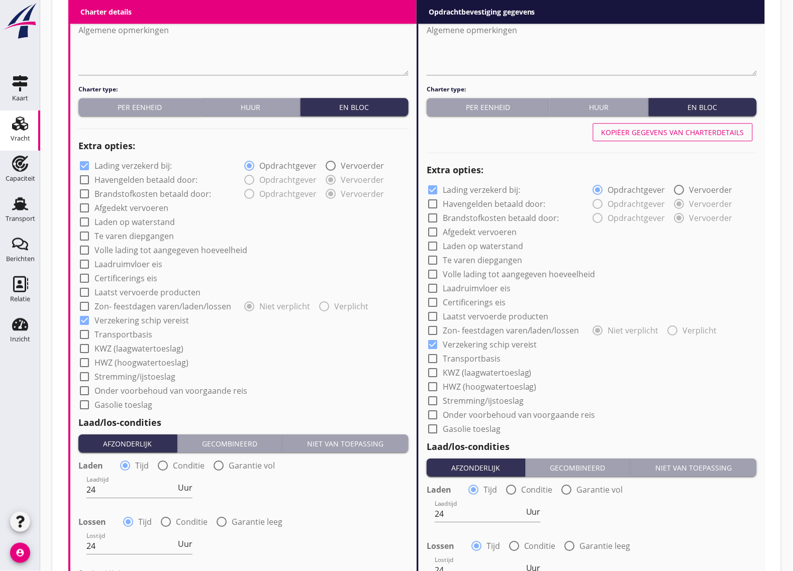
scroll to position [505, 0]
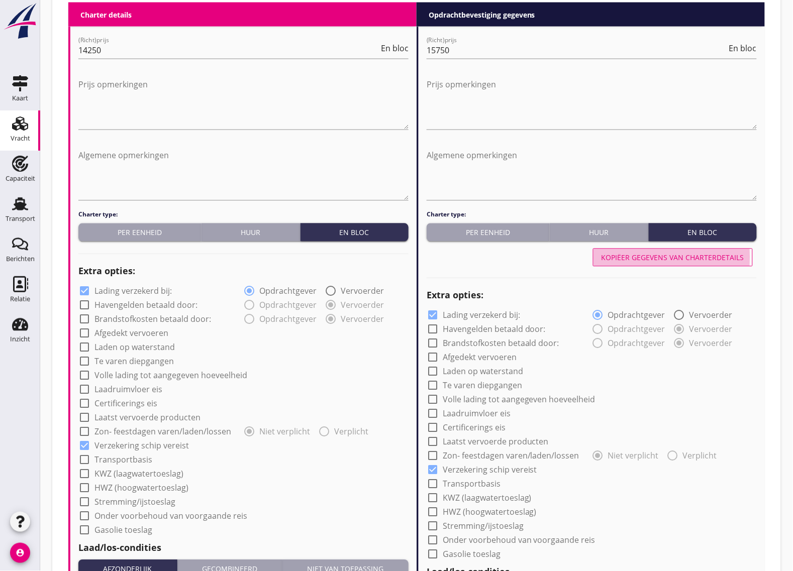
click at [697, 255] on div "Kopiëer gegevens van charterdetails" at bounding box center [672, 258] width 143 height 11
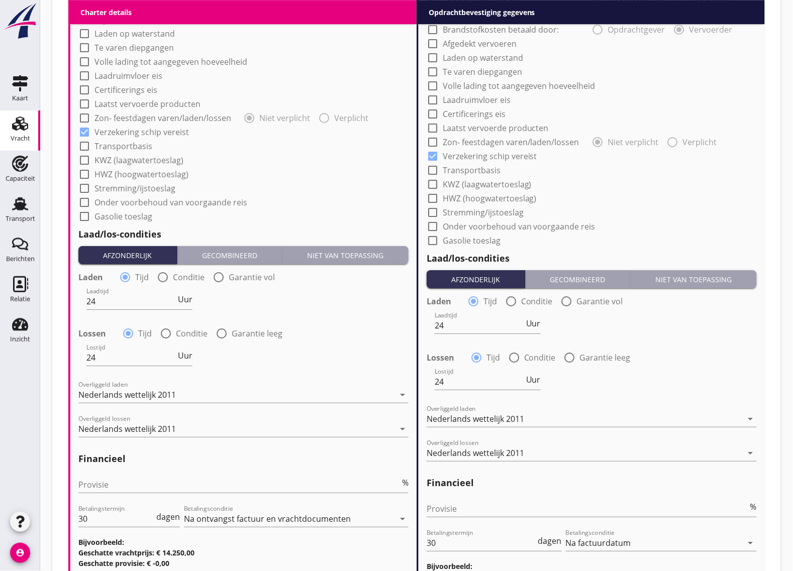
scroll to position [927, 0]
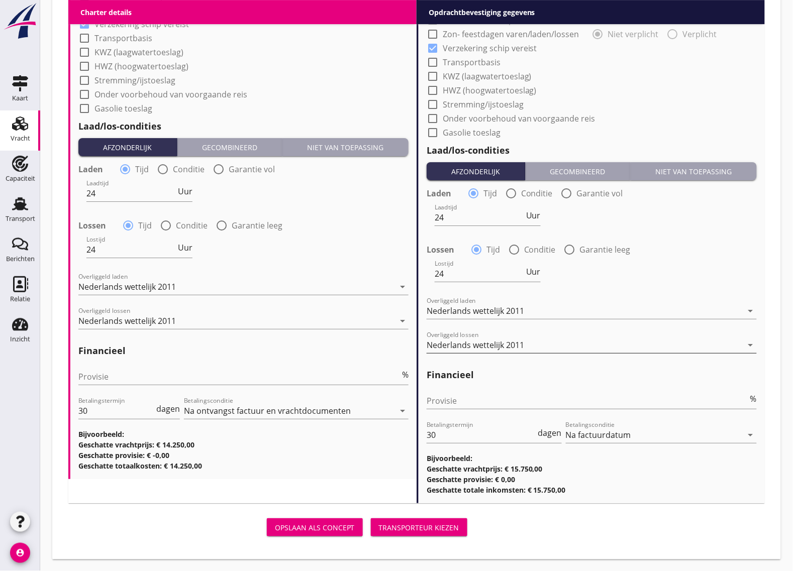
click at [485, 342] on div "Nederlands wettelijk 2011" at bounding box center [474, 345] width 97 height 9
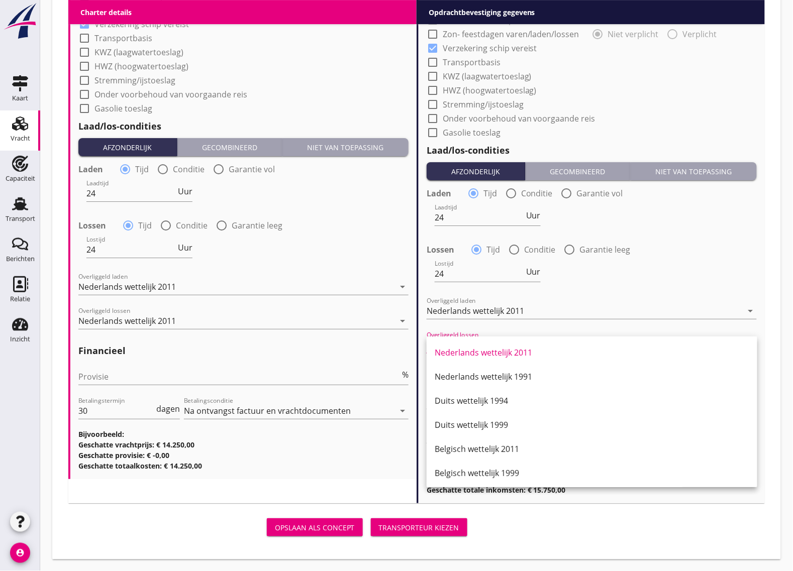
click at [485, 426] on div "Duits wettelijk 1999" at bounding box center [591, 425] width 314 height 12
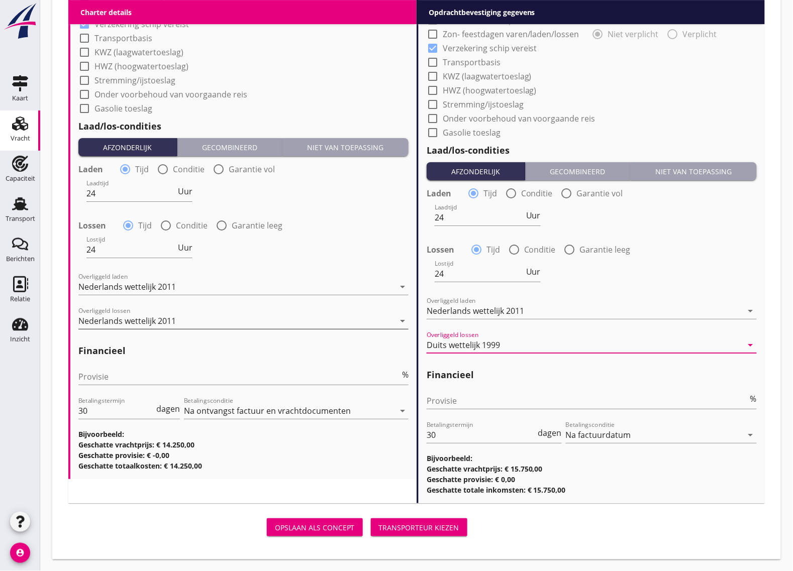
click at [213, 325] on div "Nederlands wettelijk 2011" at bounding box center [236, 321] width 316 height 16
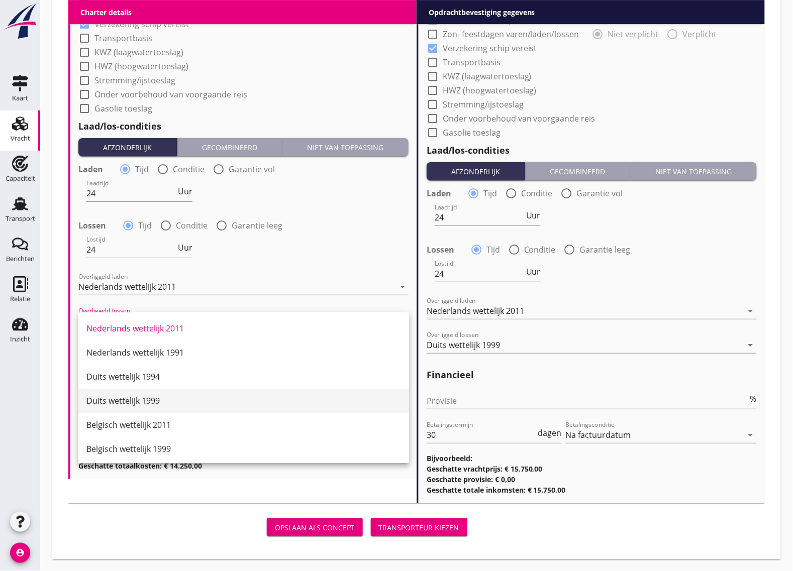
click at [166, 397] on div "Duits wettelijk 1999" at bounding box center [243, 401] width 314 height 12
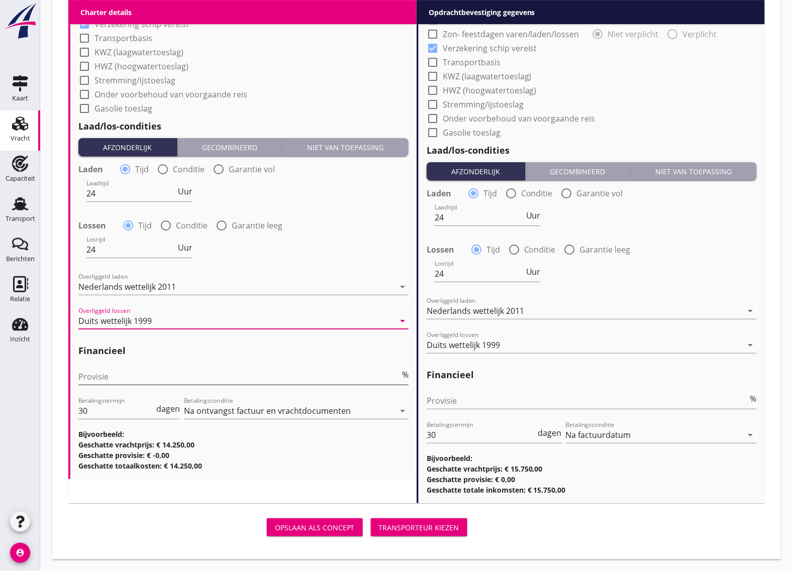
click at [132, 378] on input "Provisie" at bounding box center [238, 377] width 321 height 16
type input "5"
click at [127, 408] on input "30" at bounding box center [116, 411] width 76 height 16
type input "3"
type input "14"
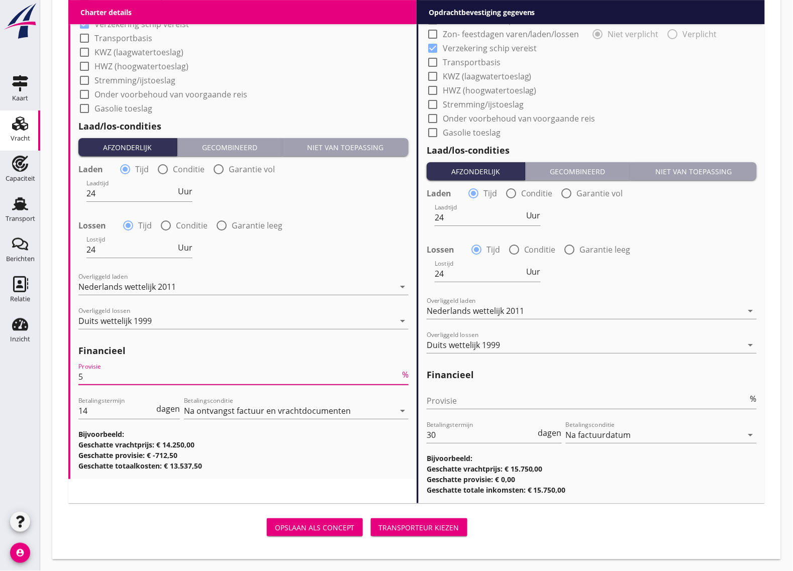
click at [92, 378] on input "5" at bounding box center [238, 377] width 321 height 16
type input "0"
click at [494, 403] on input "Provisie" at bounding box center [586, 401] width 321 height 16
type input "0"
click at [430, 526] on div "Transporteur kiezen" at bounding box center [419, 527] width 80 height 11
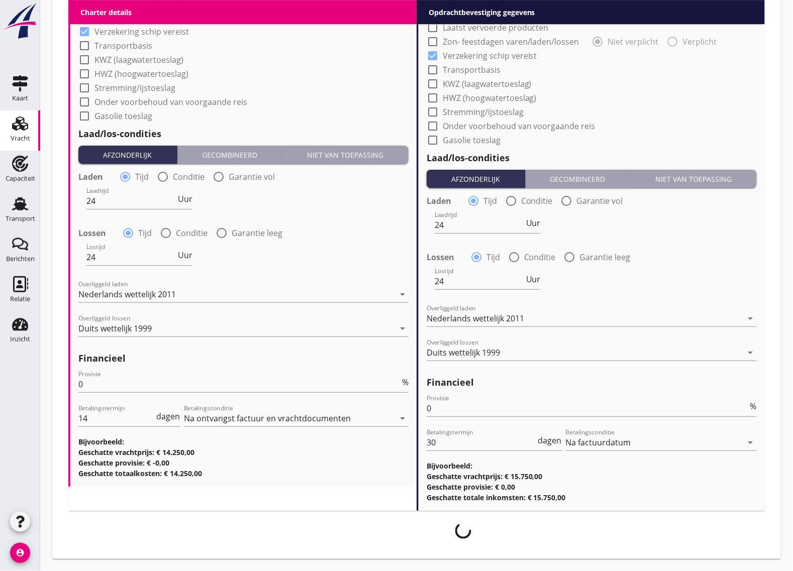
scroll to position [918, 0]
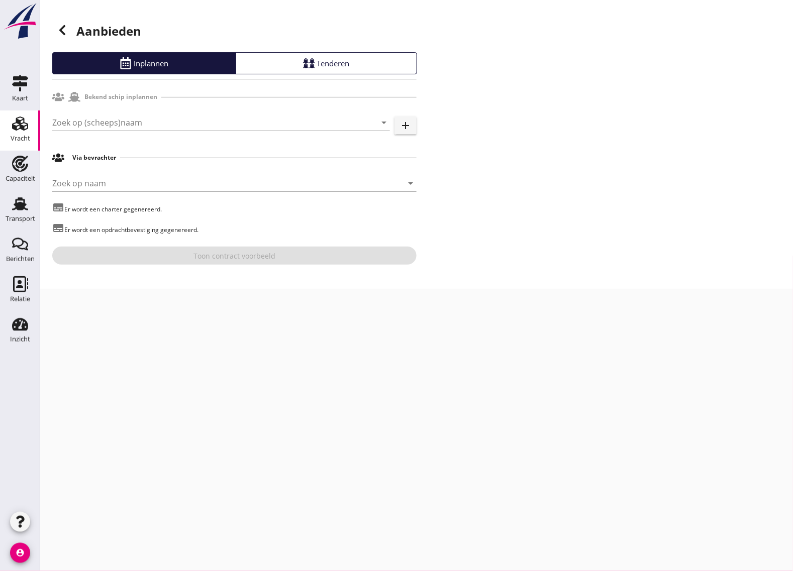
click at [58, 33] on icon at bounding box center [62, 30] width 12 height 12
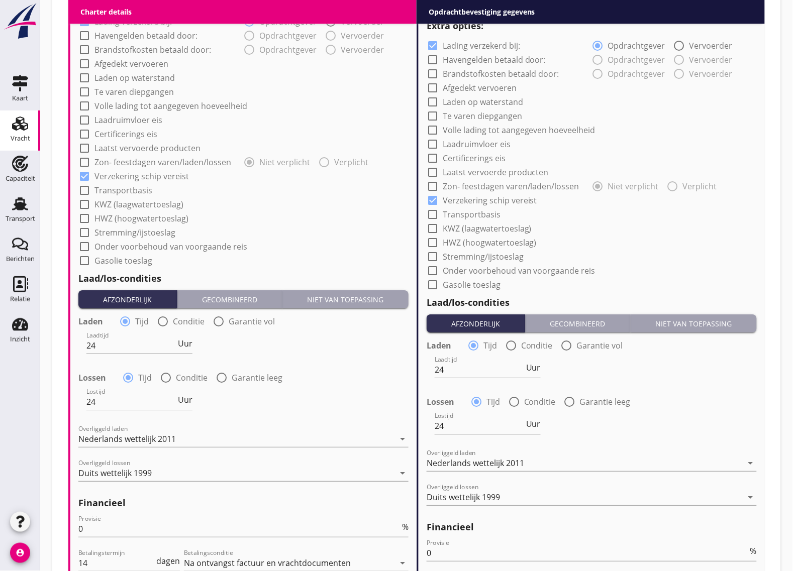
scroll to position [905, 0]
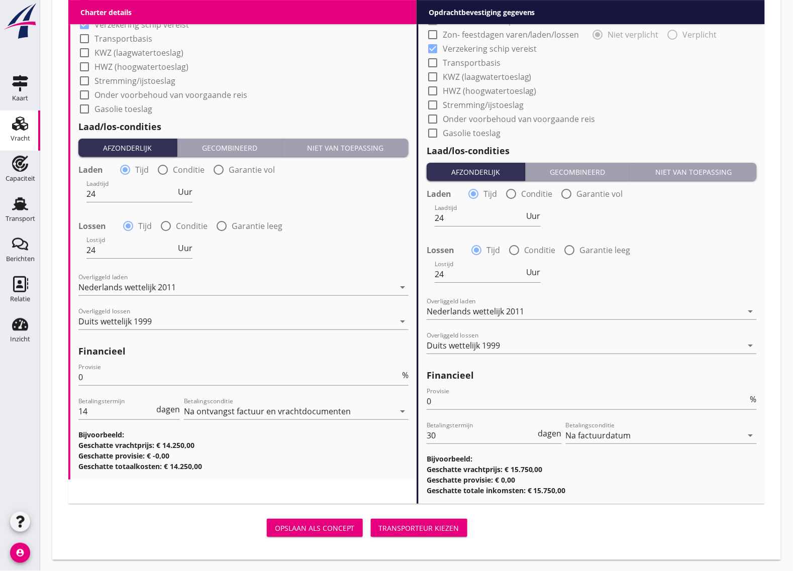
click at [324, 523] on div "Opslaan als concept" at bounding box center [315, 528] width 80 height 11
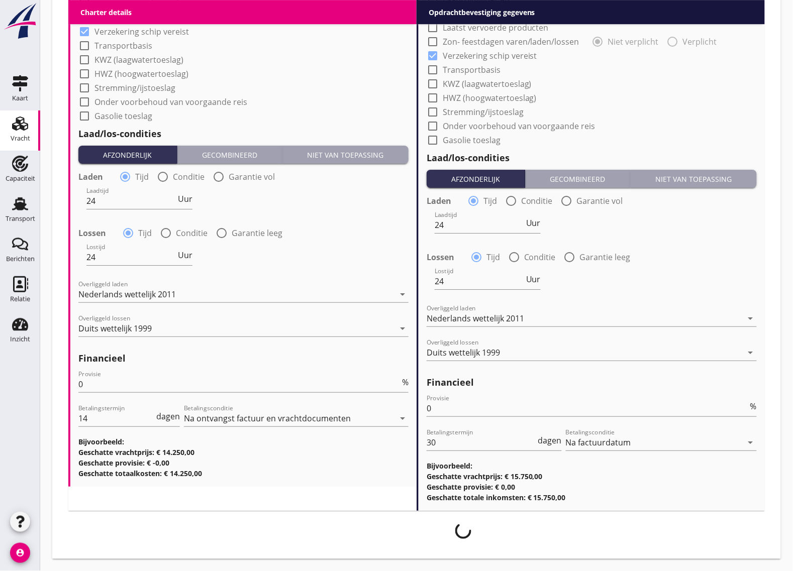
scroll to position [897, 0]
